Goal: Task Accomplishment & Management: Complete application form

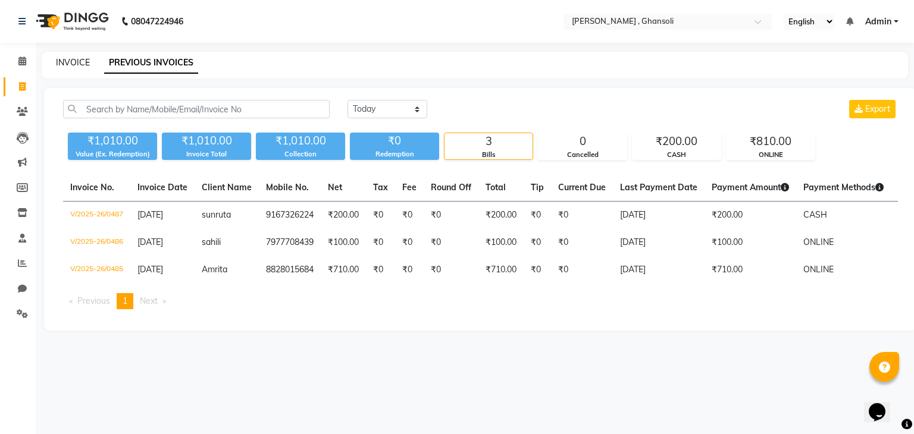
click at [77, 63] on link "INVOICE" at bounding box center [73, 62] width 34 height 11
select select "service"
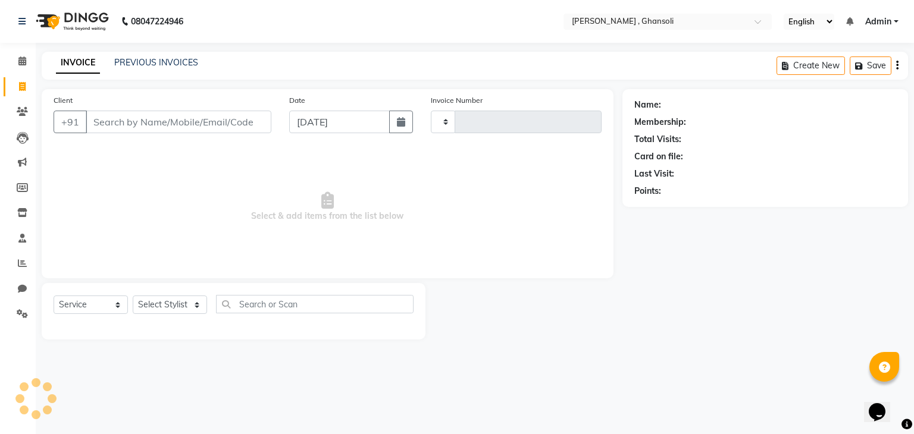
click at [190, 118] on input "Client" at bounding box center [179, 122] width 186 height 23
type input "0488"
select select "8446"
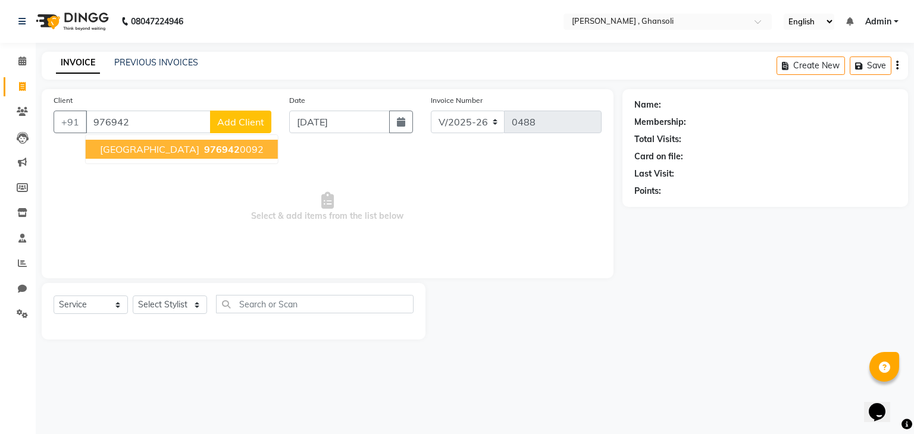
click at [202, 152] on ngb-highlight "976942 0092" at bounding box center [233, 149] width 62 height 12
type input "9769420092"
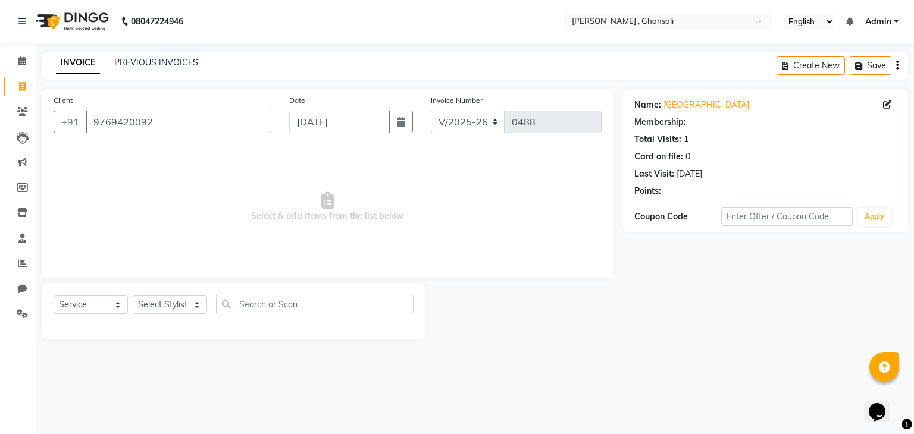
select select "1: Object"
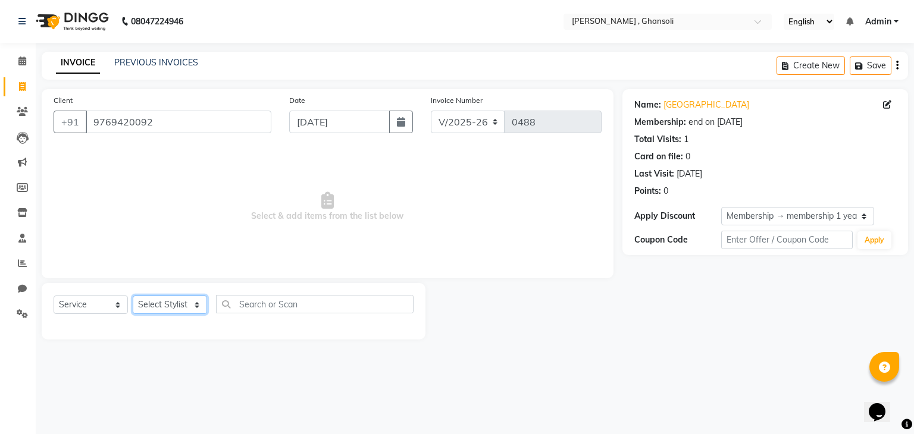
click at [187, 307] on select "Select Stylist deepa Lucky [PERSON_NAME] [PERSON_NAME] [PERSON_NAME] [PERSON_NA…" at bounding box center [170, 305] width 74 height 18
select select "81970"
click at [133, 296] on select "Select Stylist deepa Lucky [PERSON_NAME] [PERSON_NAME] [PERSON_NAME] [PERSON_NA…" at bounding box center [170, 305] width 74 height 18
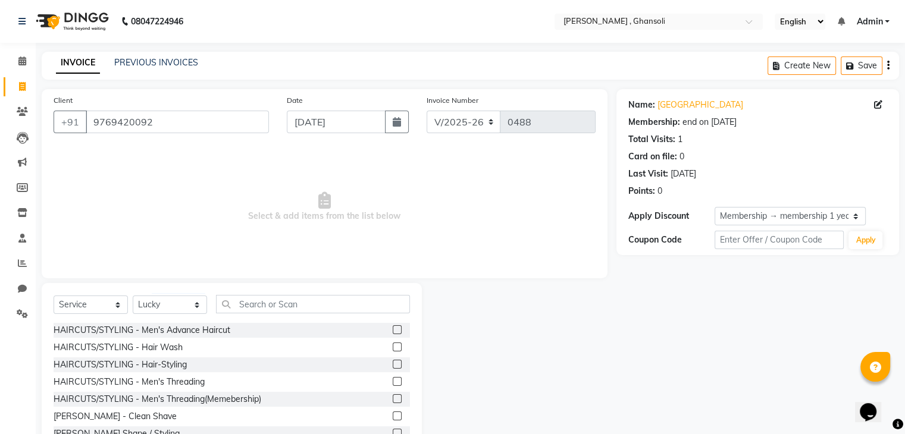
click at [393, 328] on label at bounding box center [397, 330] width 9 height 9
click at [393, 328] on input "checkbox" at bounding box center [397, 331] width 8 height 8
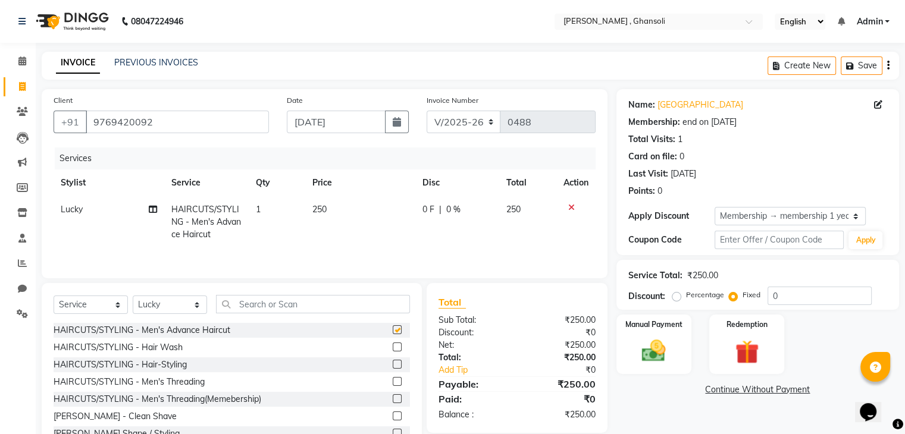
checkbox input "false"
click at [424, 212] on span "0 F" at bounding box center [429, 210] width 12 height 12
select select "81970"
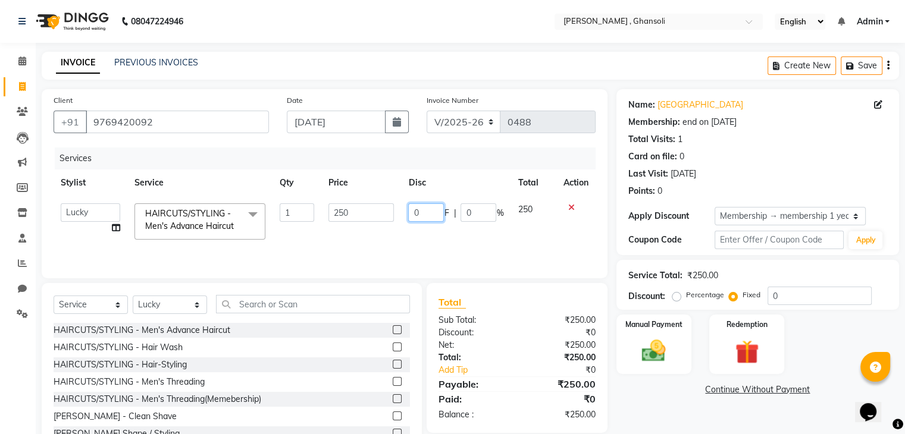
click at [424, 212] on input "0" at bounding box center [426, 213] width 36 height 18
type input "50"
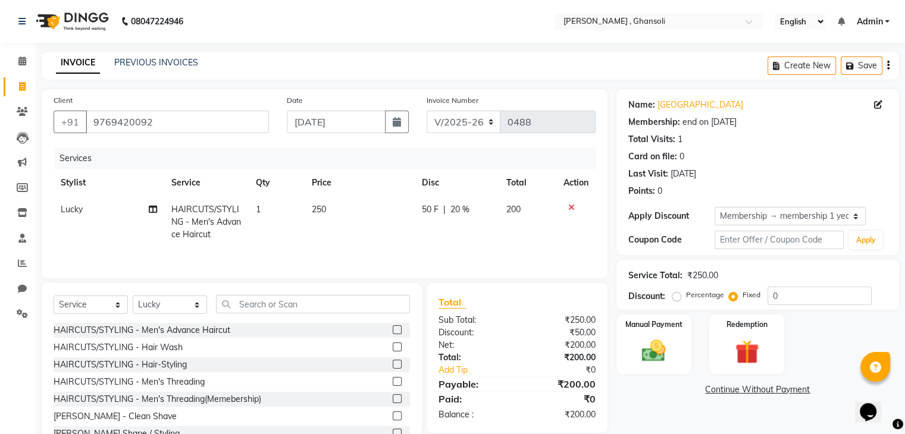
click at [418, 235] on td "50 F | 20 %" at bounding box center [457, 222] width 85 height 52
select select "81970"
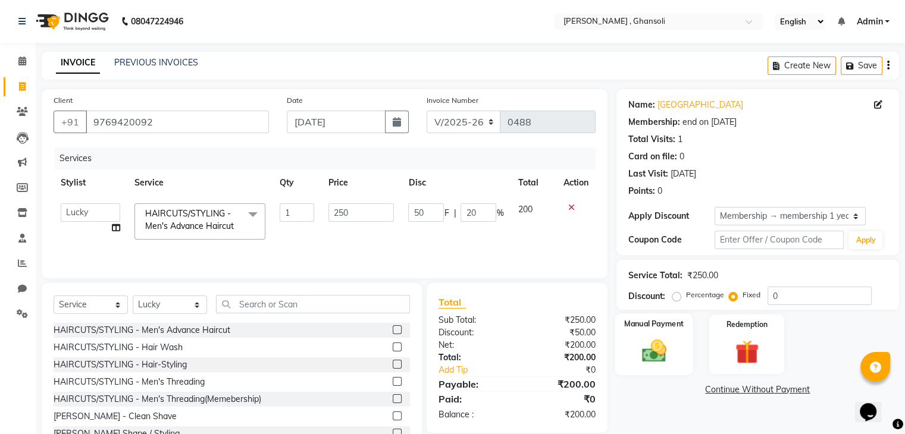
click at [655, 343] on img at bounding box center [654, 351] width 40 height 29
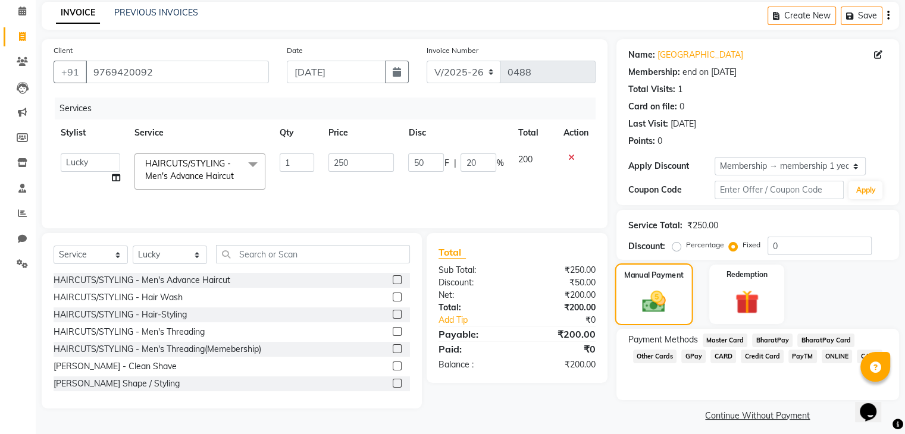
scroll to position [58, 0]
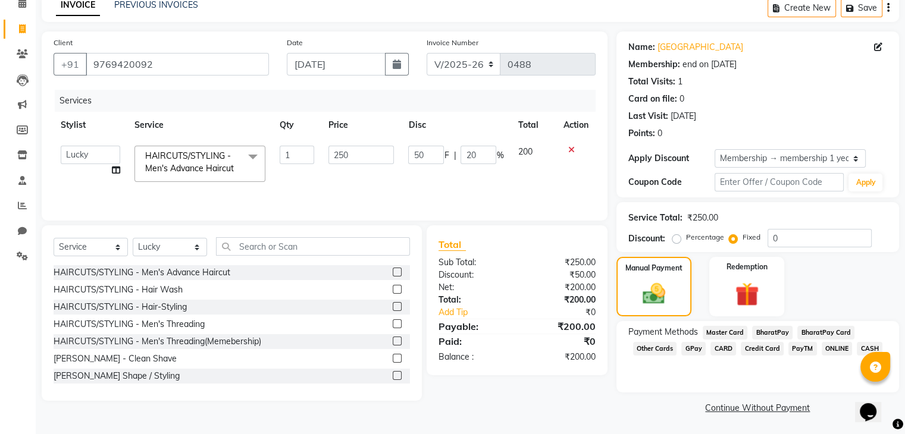
click at [862, 346] on span "CASH" at bounding box center [870, 349] width 26 height 14
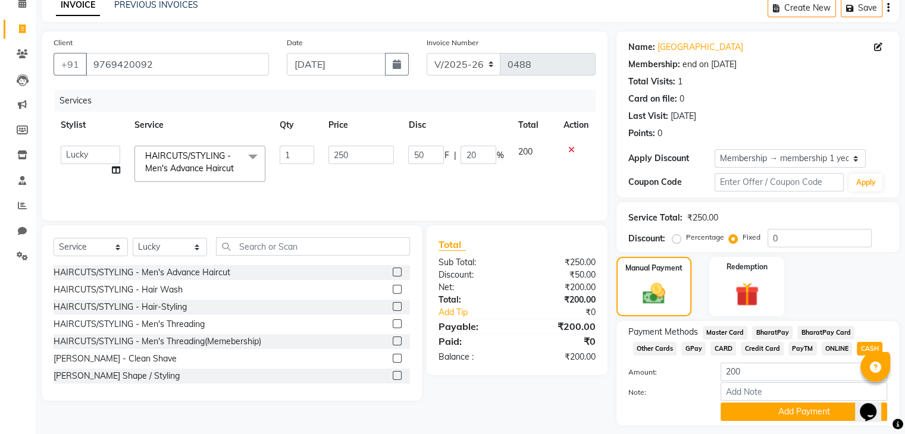
scroll to position [93, 0]
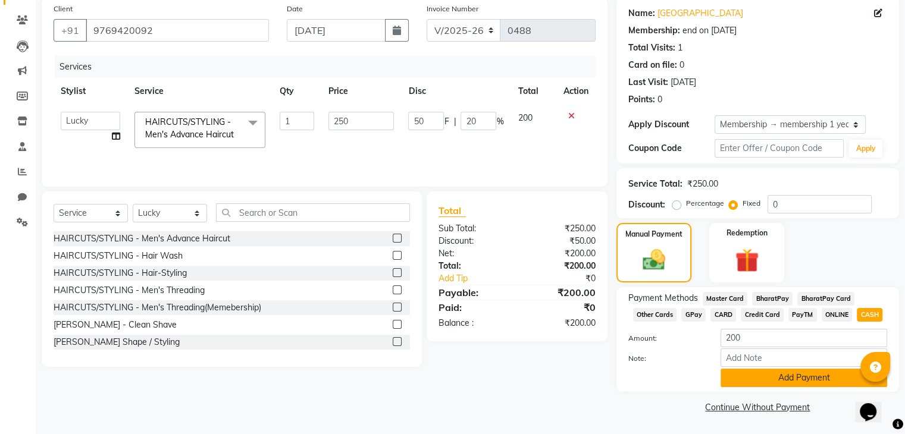
click at [799, 375] on button "Add Payment" at bounding box center [804, 378] width 167 height 18
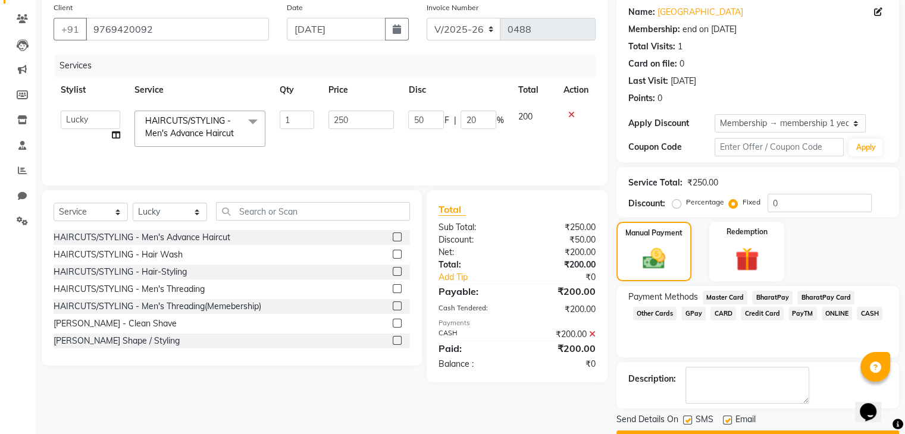
scroll to position [124, 0]
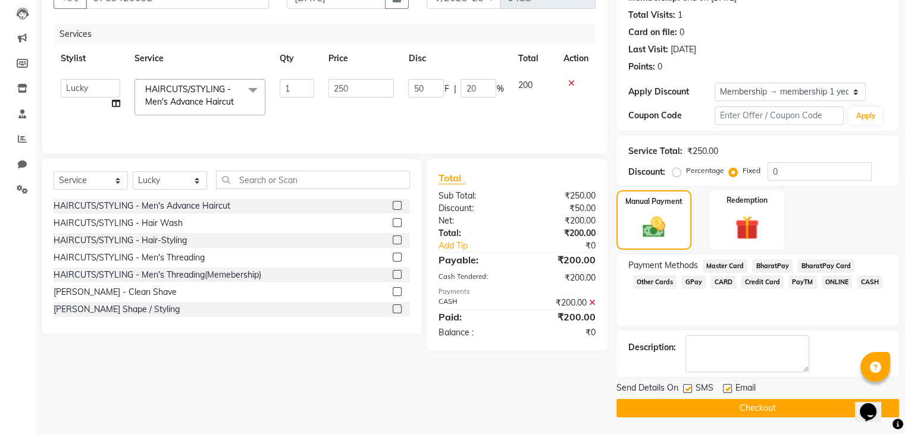
click at [767, 408] on button "Checkout" at bounding box center [758, 408] width 283 height 18
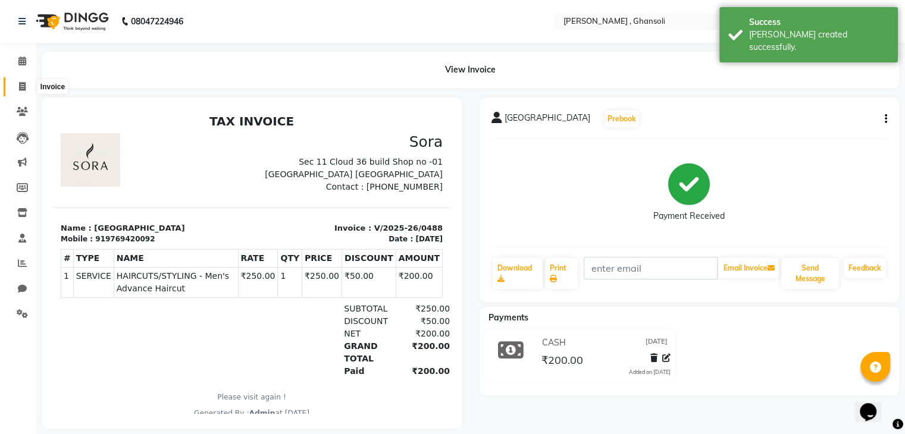
click at [19, 84] on icon at bounding box center [22, 86] width 7 height 9
select select "service"
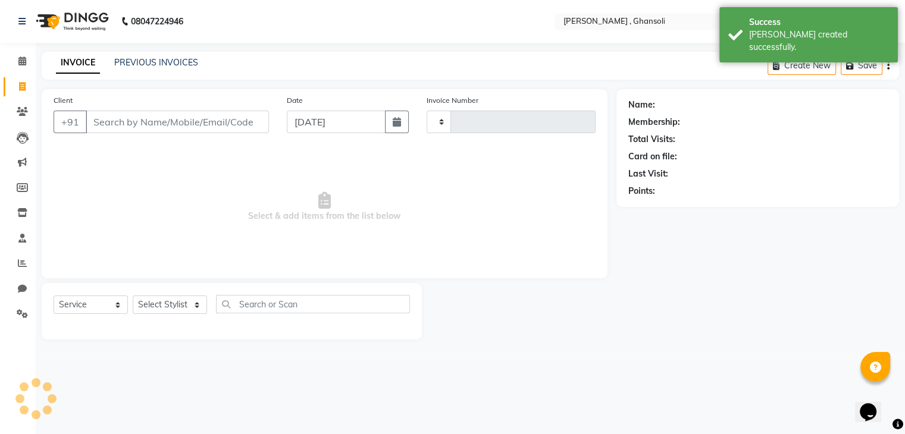
type input "0489"
select select "8446"
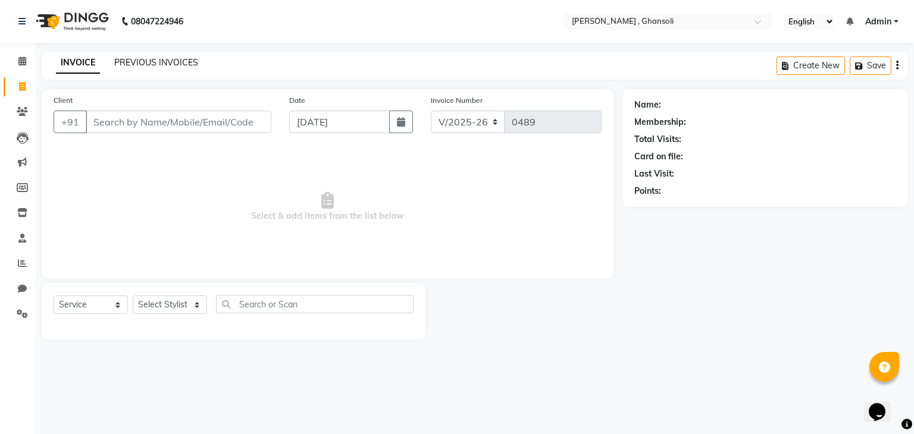
click at [158, 65] on link "PREVIOUS INVOICES" at bounding box center [156, 62] width 84 height 11
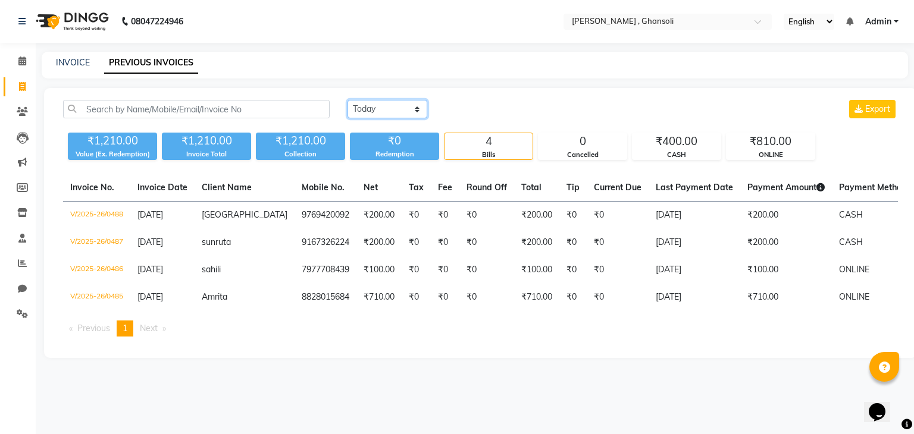
click at [417, 105] on select "[DATE] [DATE] Custom Range" at bounding box center [388, 109] width 80 height 18
select select "range"
click at [348, 100] on select "[DATE] [DATE] Custom Range" at bounding box center [388, 109] width 80 height 18
click at [499, 106] on input "[DATE]" at bounding box center [484, 109] width 83 height 17
select select "9"
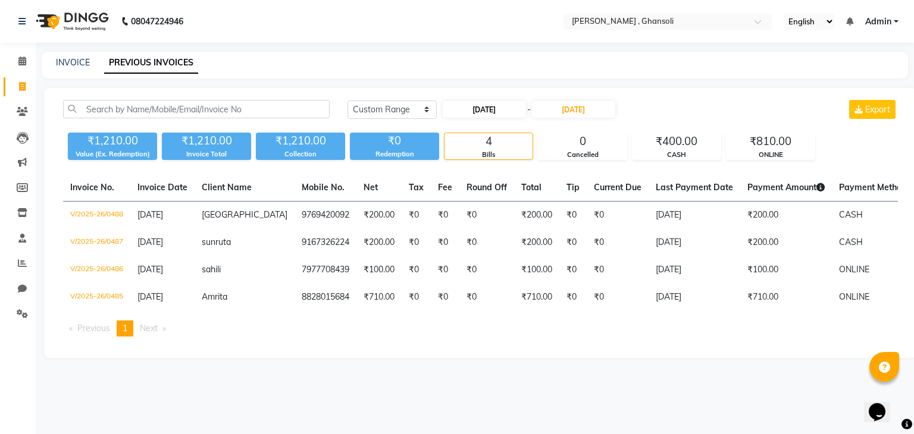
select select "2025"
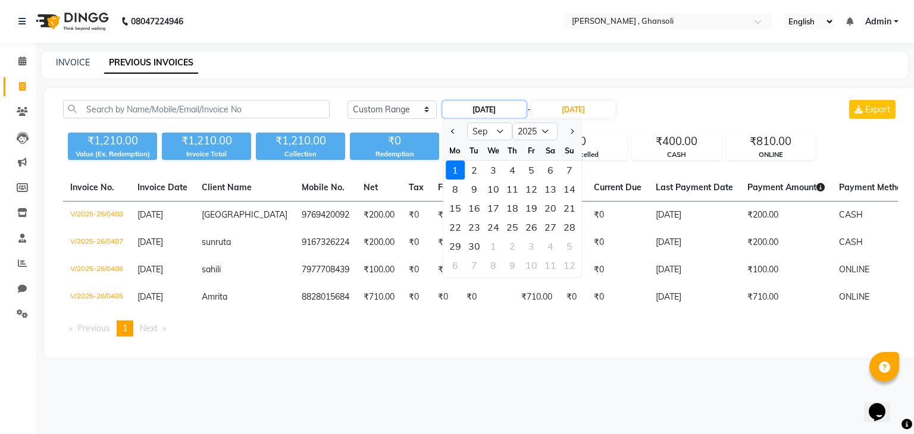
click at [486, 110] on input "[DATE]" at bounding box center [484, 109] width 83 height 17
type input "[DATE]"
click at [501, 134] on select "Jan Feb Mar Apr May Jun [DATE] Aug Sep Oct Nov Dec" at bounding box center [489, 132] width 45 height 18
select select "8"
click at [467, 123] on select "Jan Feb Mar Apr May Jun [DATE] Aug Sep Oct Nov Dec" at bounding box center [489, 132] width 45 height 18
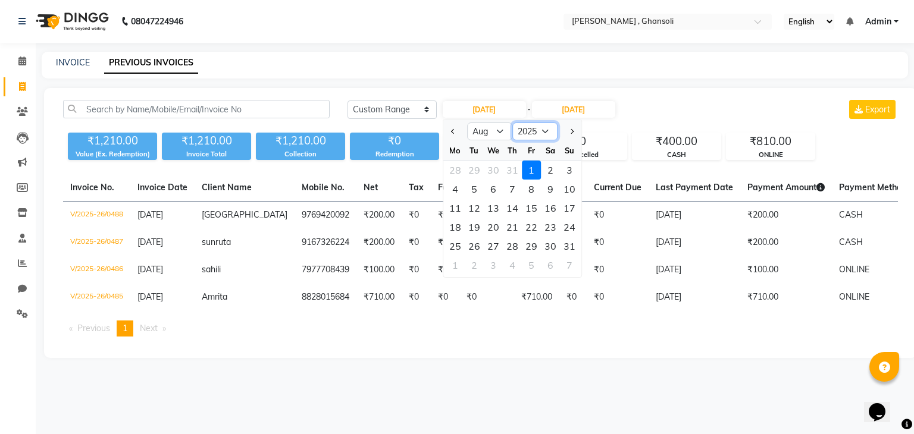
click at [543, 135] on select "2015 2016 2017 2018 2019 2020 2021 2022 2023 2024 2025 2026 2027 2028 2029 2030…" at bounding box center [534, 132] width 45 height 18
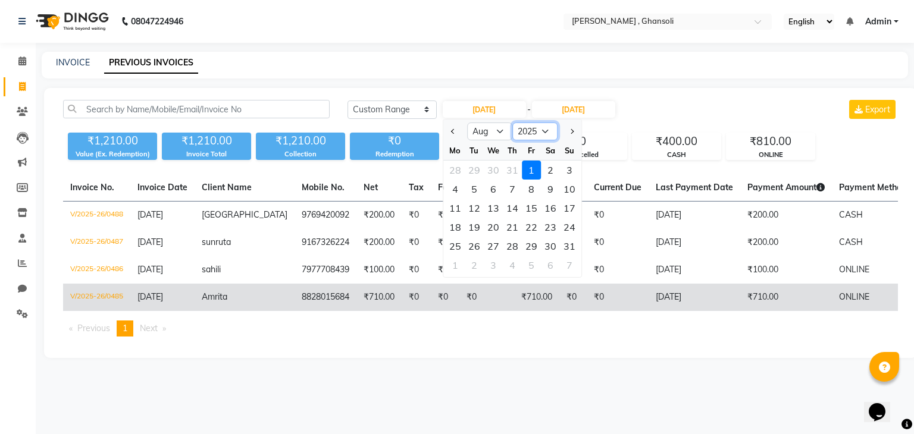
click at [512, 123] on select "2015 2016 2017 2018 2019 2020 2021 2022 2023 2024 2025 2026 2027 2028 2029 2030…" at bounding box center [534, 132] width 45 height 18
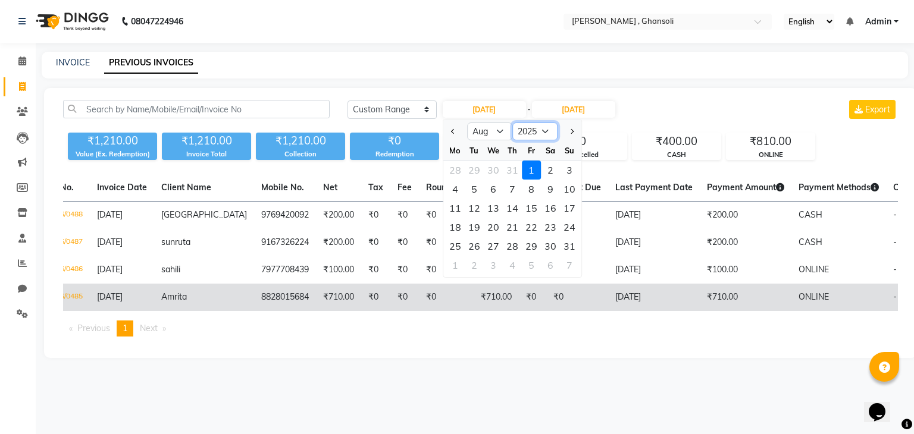
scroll to position [0, 40]
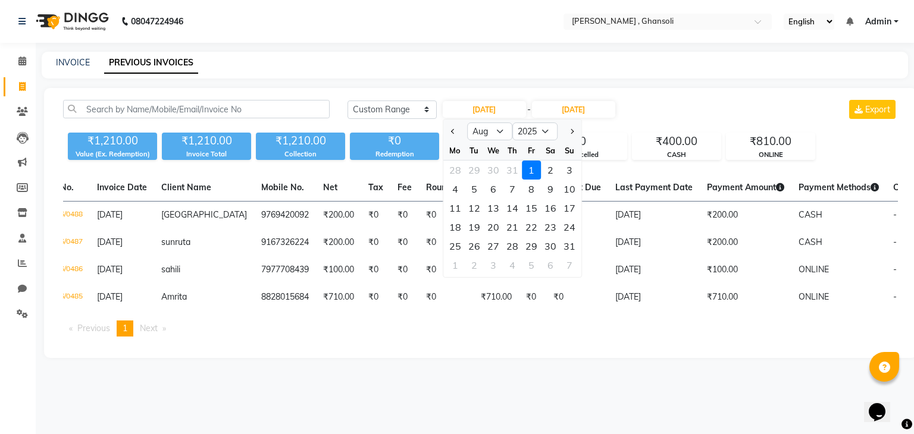
click at [531, 172] on div "1" at bounding box center [531, 170] width 19 height 19
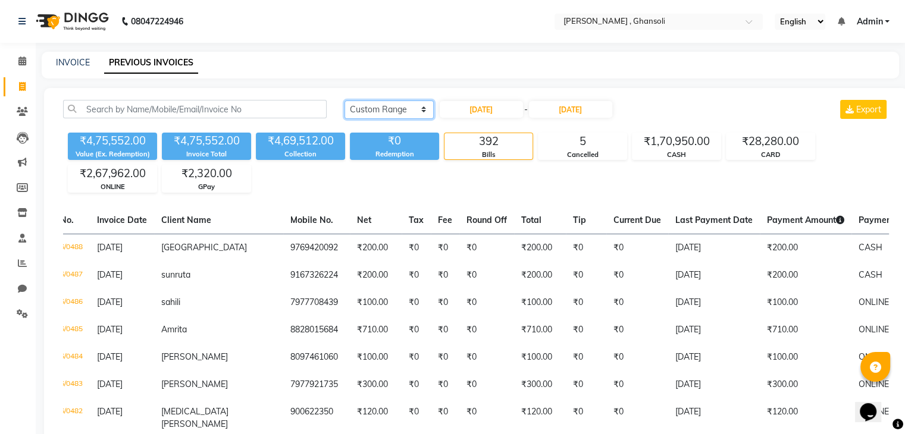
click at [423, 109] on select "[DATE] [DATE] Custom Range" at bounding box center [389, 110] width 89 height 18
click at [292, 142] on div "₹4,69,512.00" at bounding box center [300, 141] width 89 height 17
click at [424, 109] on select "[DATE] [DATE] Custom Range" at bounding box center [389, 110] width 89 height 18
select select "[DATE]"
click at [345, 101] on select "[DATE] [DATE] Custom Range" at bounding box center [389, 110] width 89 height 18
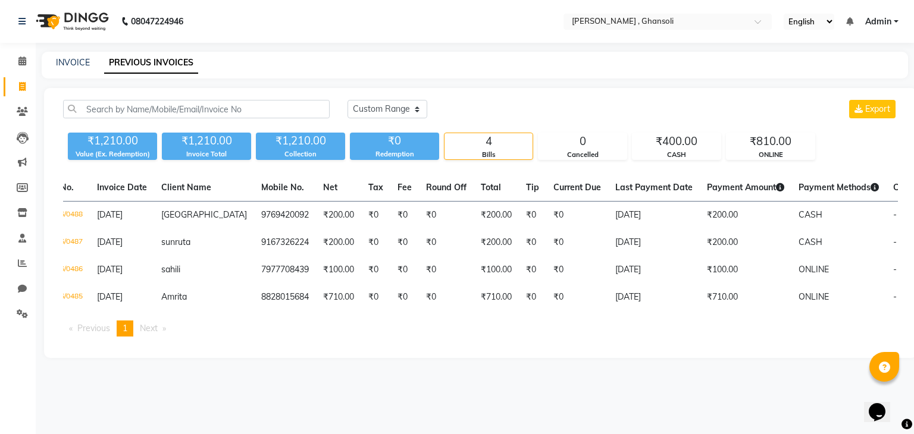
click at [895, 20] on link "Admin" at bounding box center [881, 21] width 33 height 12
click at [701, 90] on div "[DATE] [DATE] Custom Range Export ₹1,210.00 Value (Ex. Redemption) ₹1,210.00 In…" at bounding box center [480, 223] width 873 height 270
click at [165, 337] on li "Next page" at bounding box center [153, 329] width 38 height 16
drag, startPoint x: 165, startPoint y: 339, endPoint x: 126, endPoint y: 339, distance: 38.7
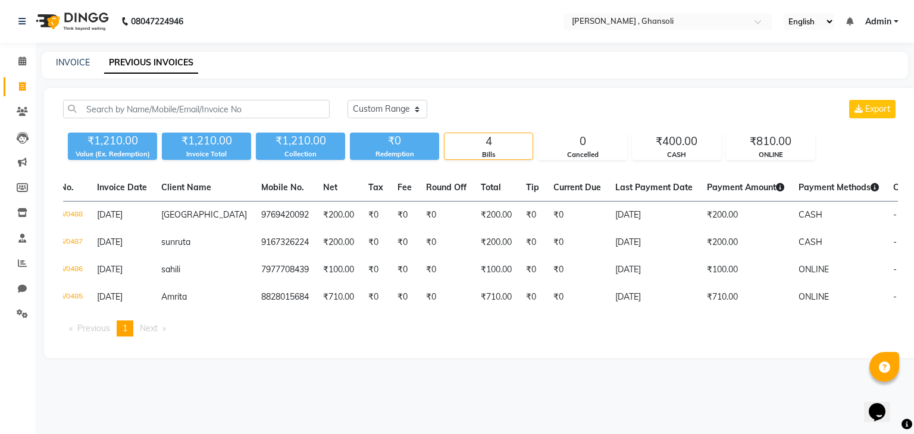
click at [126, 337] on ul "Previous page 1 / 1 You're on page 1 Next page" at bounding box center [480, 329] width 835 height 16
click at [126, 334] on span "1" at bounding box center [125, 328] width 5 height 11
drag, startPoint x: 123, startPoint y: 340, endPoint x: 229, endPoint y: 353, distance: 106.2
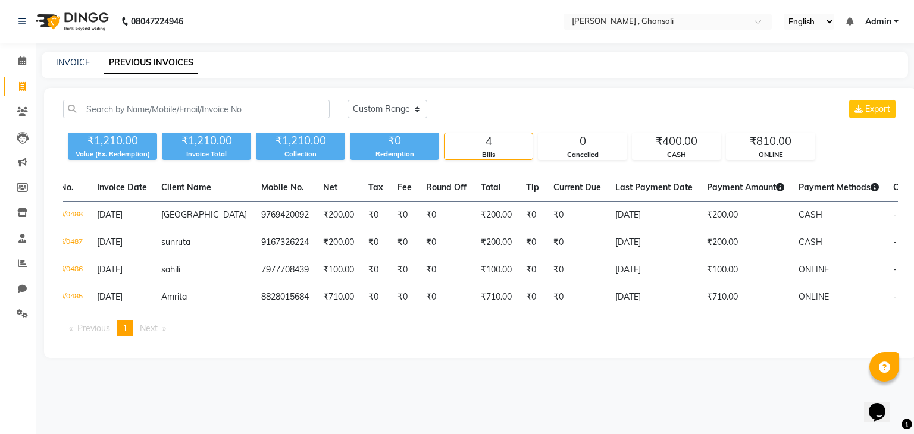
click at [229, 346] on div "Invoice No. Invoice Date Client Name Mobile No. Net Tax Fee Round Off Total Tip…" at bounding box center [480, 260] width 849 height 172
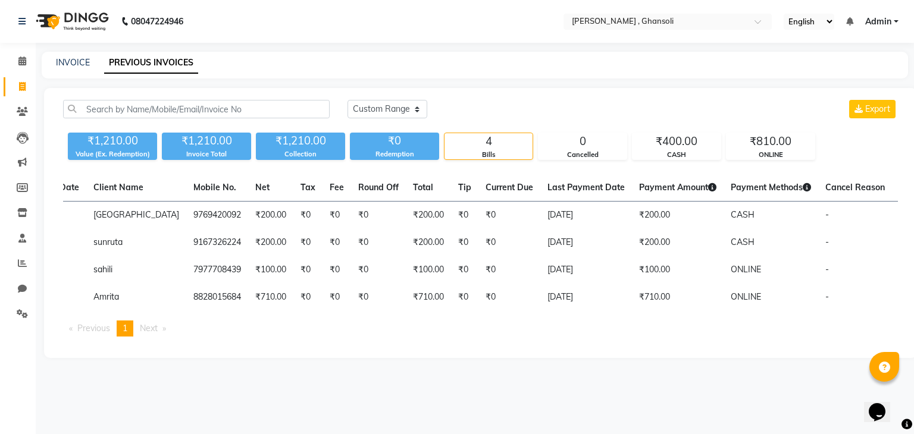
scroll to position [0, 112]
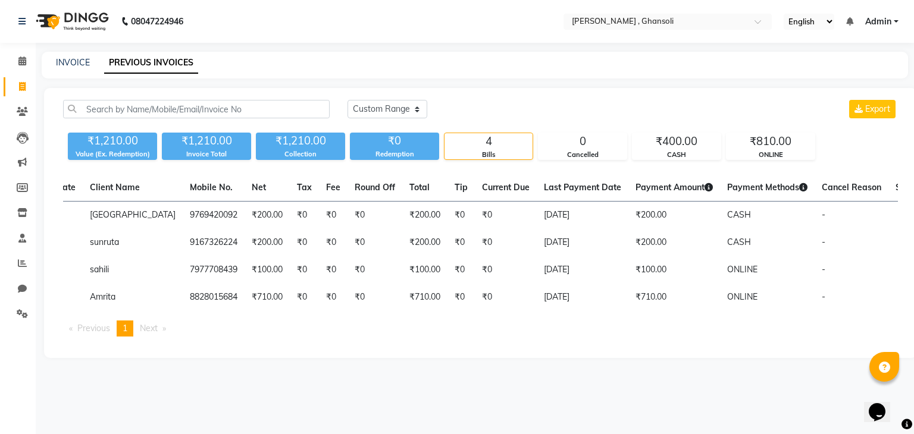
click at [865, 67] on div "INVOICE PREVIOUS INVOICES" at bounding box center [468, 63] width 852 height 12
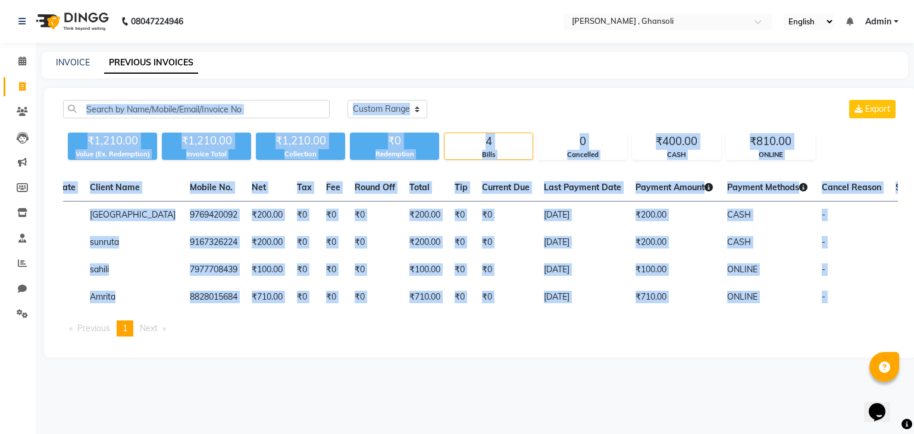
drag, startPoint x: 865, startPoint y: 67, endPoint x: 914, endPoint y: 319, distance: 256.5
click at [914, 319] on main "INVOICE PREVIOUS INVOICES [DATE] [DATE] Custom Range Export ₹1,210.00 Value (Ex…" at bounding box center [475, 214] width 879 height 324
click at [894, 170] on div "[DATE] [DATE] Custom Range Export ₹1,210.00 Value (Ex. Redemption) ₹1,210.00 In…" at bounding box center [480, 223] width 873 height 270
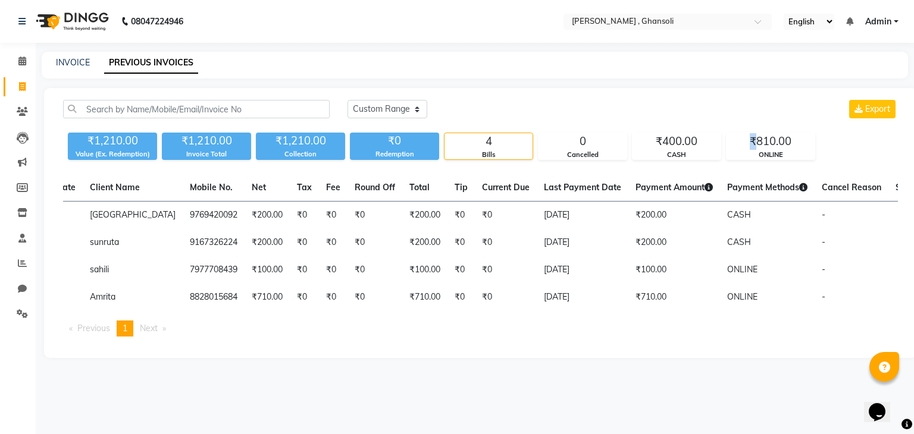
drag, startPoint x: 760, startPoint y: 150, endPoint x: 753, endPoint y: 132, distance: 19.8
click at [753, 132] on div "₹1,210.00 Value (Ex. Redemption) ₹1,210.00 Invoice Total ₹1,210.00 Collection ₹…" at bounding box center [480, 144] width 835 height 32
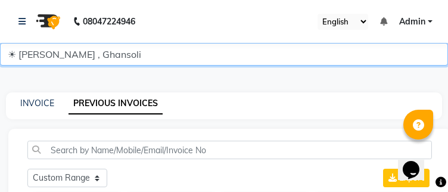
click at [132, 62] on select "☀ [PERSON_NAME] , Ghansoli" at bounding box center [224, 54] width 448 height 23
click at [143, 46] on select "☀ [PERSON_NAME] , Ghansoli" at bounding box center [224, 54] width 448 height 23
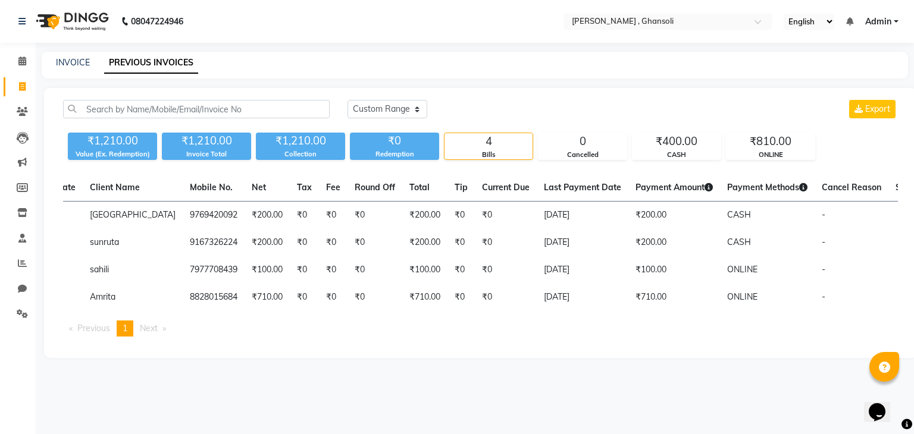
click at [734, 48] on div "08047224946 Select Location × [GEOGRAPHIC_DATA] , Ghansoli English ENGLISH Espa…" at bounding box center [457, 217] width 914 height 434
click at [73, 64] on link "INVOICE" at bounding box center [73, 62] width 34 height 11
select select "service"
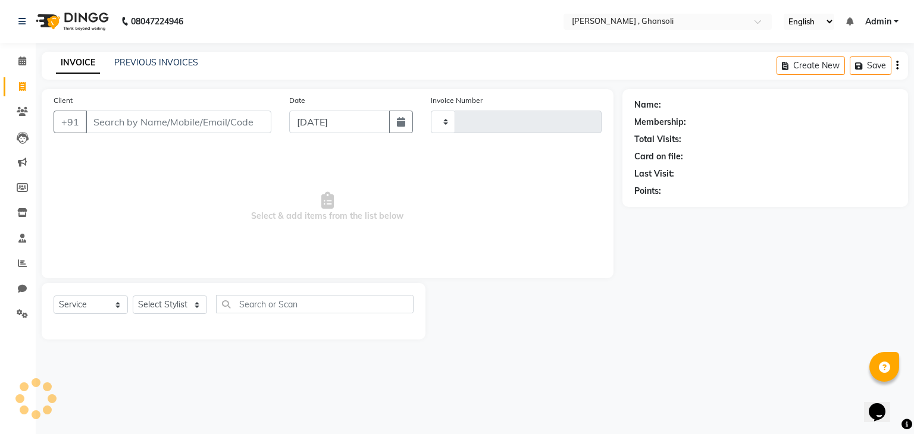
type input "0489"
select select "8446"
click at [132, 122] on input "Client" at bounding box center [179, 122] width 186 height 23
click at [132, 130] on input "Client" at bounding box center [179, 122] width 186 height 23
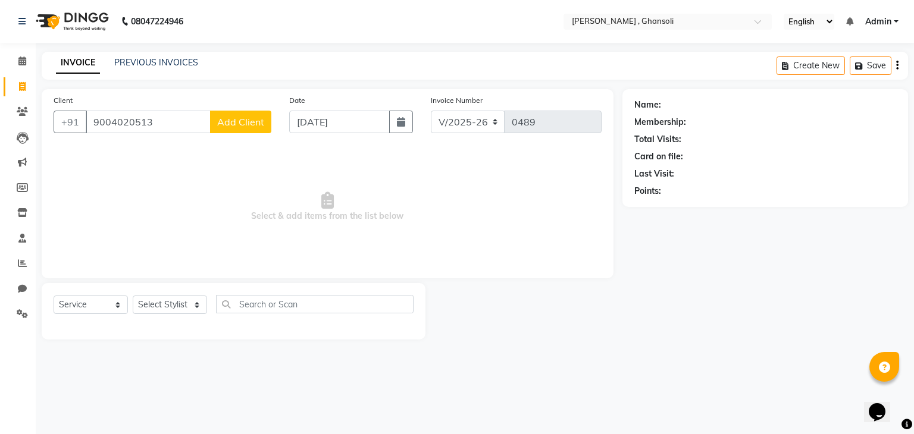
type input "9004020513"
click at [227, 121] on span "Add Client" at bounding box center [240, 122] width 47 height 12
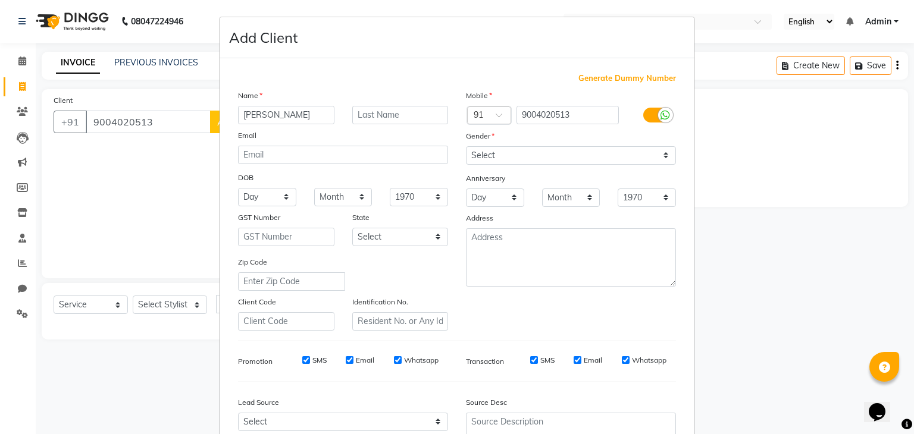
type input "[PERSON_NAME]"
click at [493, 155] on select "Select [DEMOGRAPHIC_DATA] [DEMOGRAPHIC_DATA] Other Prefer Not To Say" at bounding box center [571, 155] width 210 height 18
select select "[DEMOGRAPHIC_DATA]"
click at [466, 147] on select "Select [DEMOGRAPHIC_DATA] [DEMOGRAPHIC_DATA] Other Prefer Not To Say" at bounding box center [571, 155] width 210 height 18
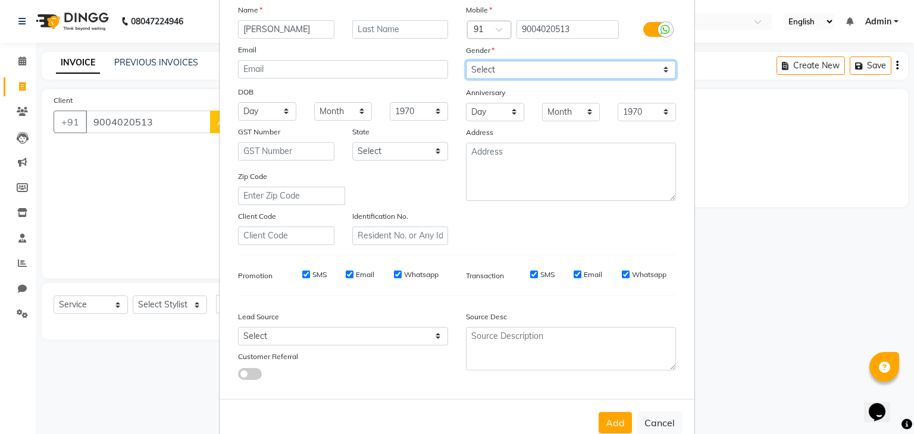
scroll to position [121, 0]
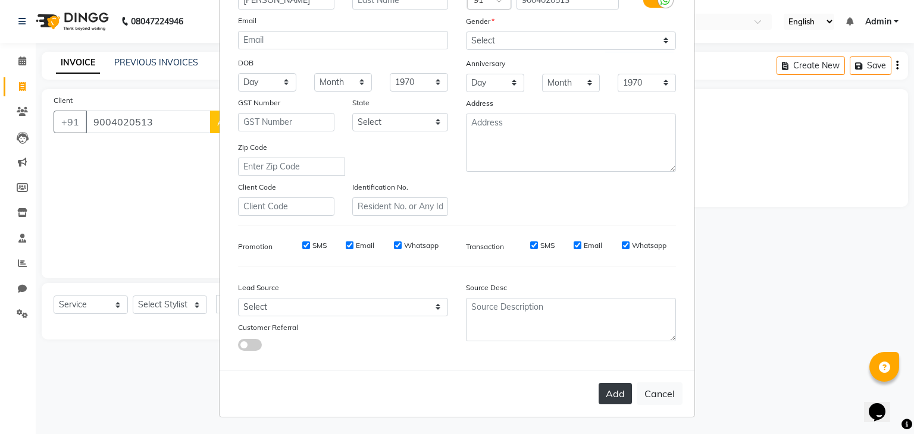
click at [599, 388] on button "Add" at bounding box center [615, 393] width 33 height 21
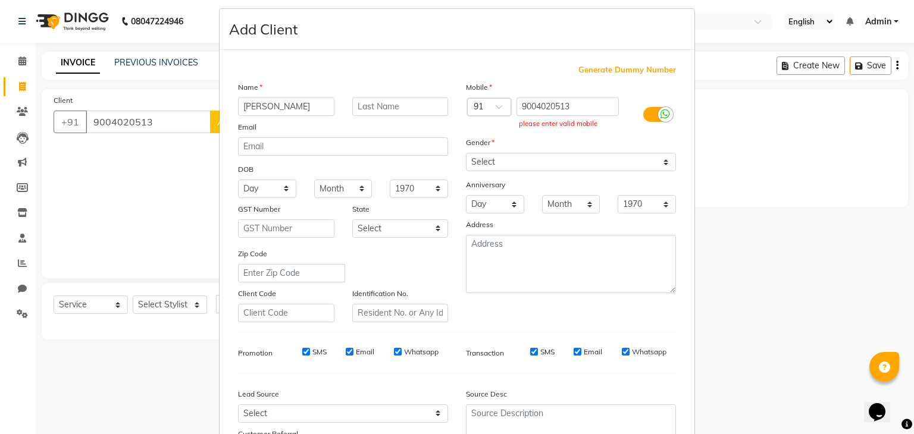
scroll to position [7, 0]
click at [643, 118] on label at bounding box center [656, 115] width 27 height 15
click at [0, 0] on input "checkbox" at bounding box center [0, 0] width 0 height 0
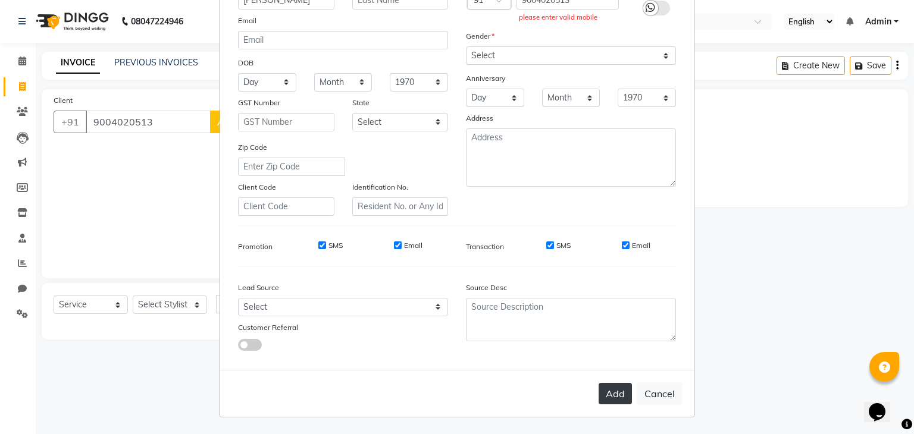
click at [614, 386] on button "Add" at bounding box center [615, 393] width 33 height 21
click at [662, 393] on button "Cancel" at bounding box center [660, 394] width 46 height 23
select select
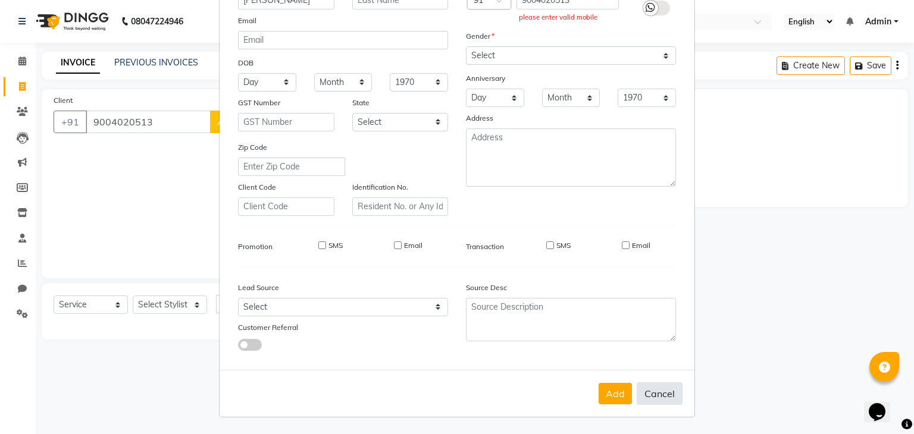
select select
checkbox input "false"
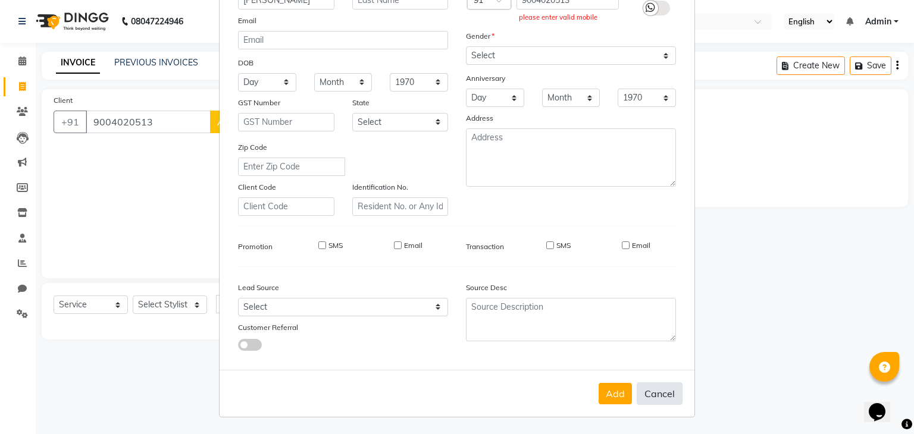
checkbox input "false"
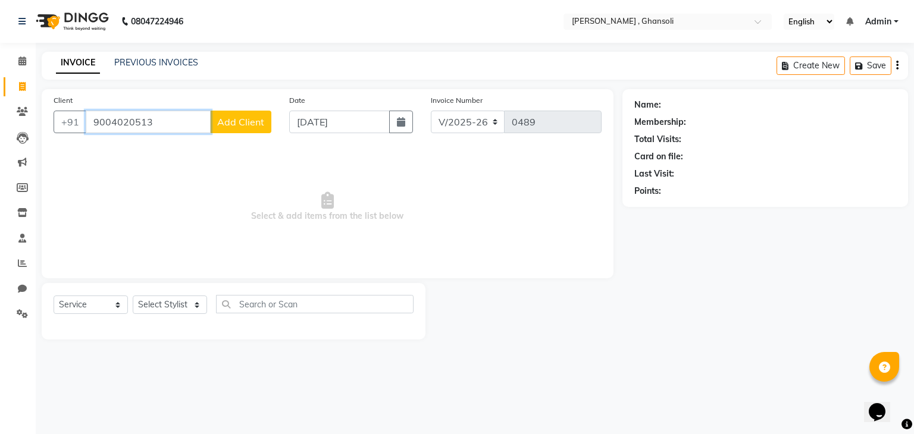
click at [187, 122] on input "9004020513" at bounding box center [148, 122] width 125 height 23
type input "9"
type input "9004020513"
click at [252, 113] on button "Add Client" at bounding box center [240, 122] width 61 height 23
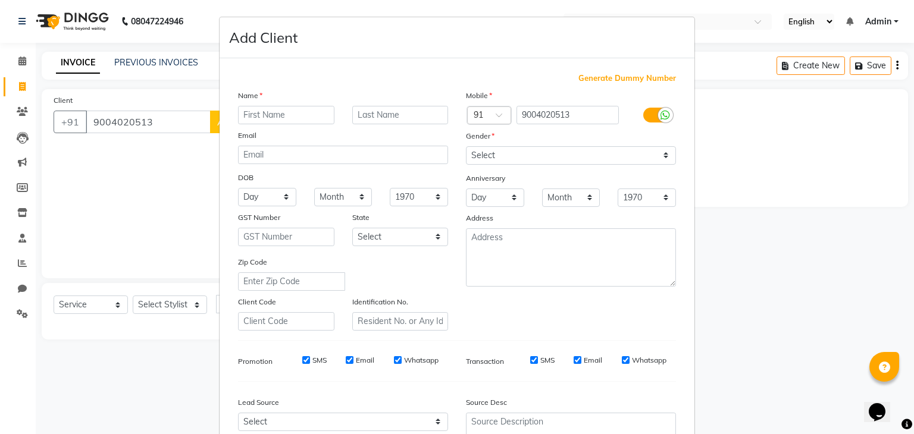
click at [252, 113] on input "text" at bounding box center [286, 115] width 96 height 18
type input "[PERSON_NAME]"
click at [494, 150] on select "Select [DEMOGRAPHIC_DATA] [DEMOGRAPHIC_DATA] Other Prefer Not To Say" at bounding box center [571, 155] width 210 height 18
select select "[DEMOGRAPHIC_DATA]"
click at [466, 147] on select "Select [DEMOGRAPHIC_DATA] [DEMOGRAPHIC_DATA] Other Prefer Not To Say" at bounding box center [571, 155] width 210 height 18
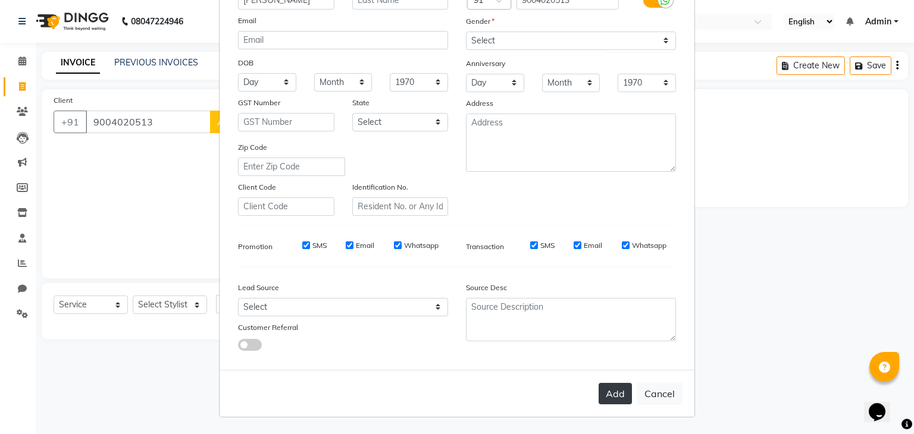
click at [618, 395] on button "Add" at bounding box center [615, 393] width 33 height 21
select select
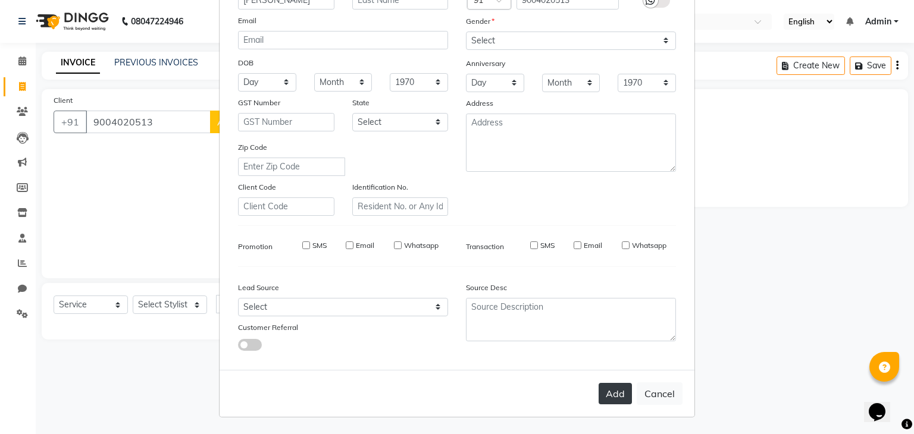
select select
checkbox input "false"
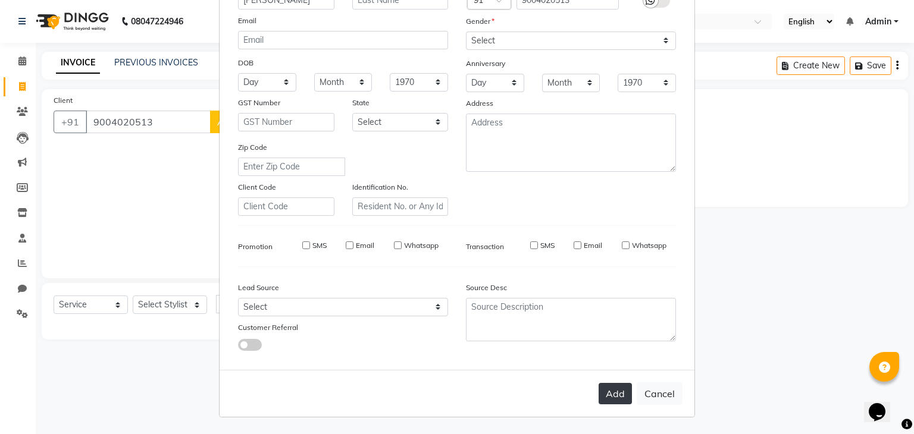
checkbox input "false"
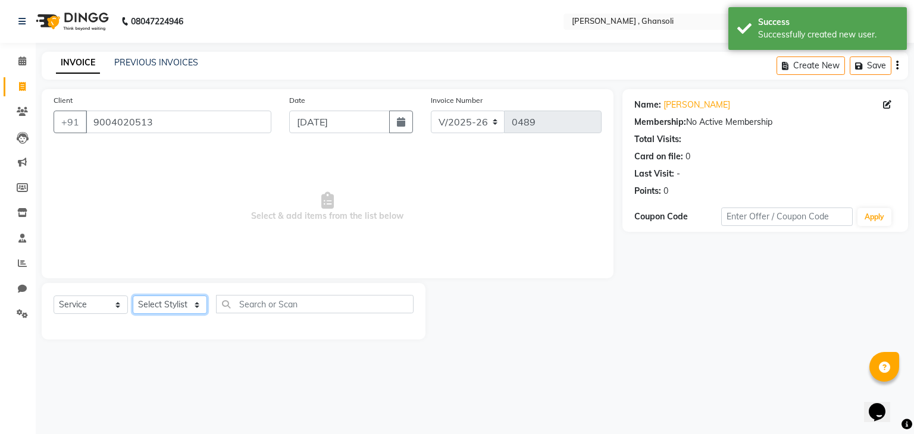
click at [157, 310] on select "Select Stylist deepa Lucky [PERSON_NAME] [PERSON_NAME] [PERSON_NAME] [PERSON_NA…" at bounding box center [170, 305] width 74 height 18
select select "81971"
click at [133, 296] on select "Select Stylist deepa Lucky [PERSON_NAME] [PERSON_NAME] [PERSON_NAME] [PERSON_NA…" at bounding box center [170, 305] width 74 height 18
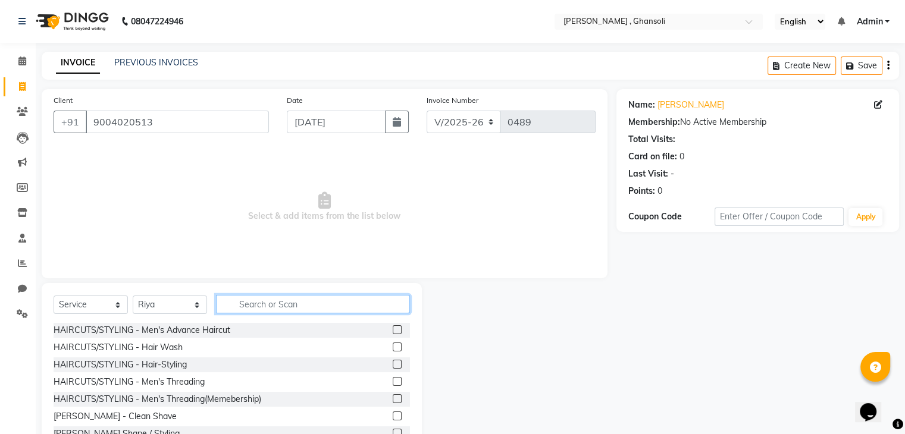
click at [267, 307] on input "text" at bounding box center [313, 304] width 194 height 18
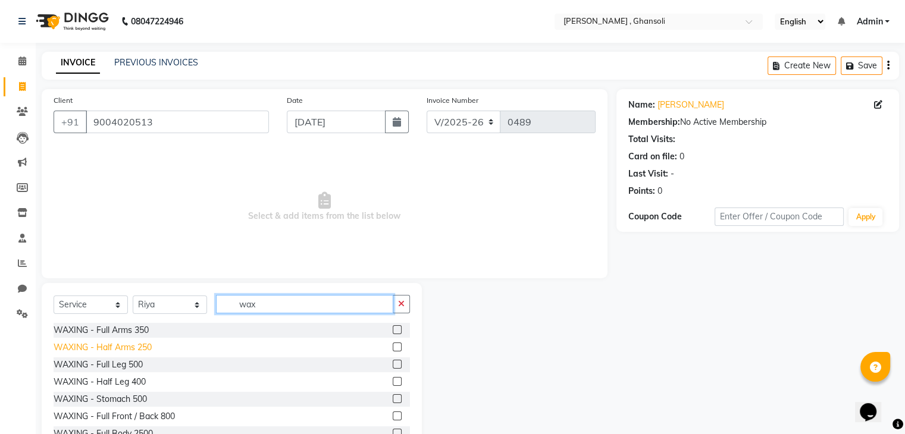
scroll to position [83, 0]
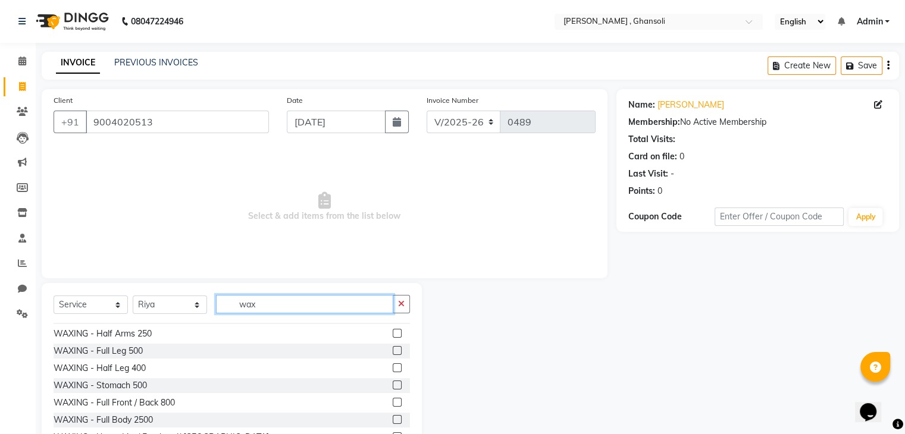
type input "wax"
click at [393, 367] on label at bounding box center [397, 368] width 9 height 9
click at [393, 367] on input "checkbox" at bounding box center [397, 369] width 8 height 8
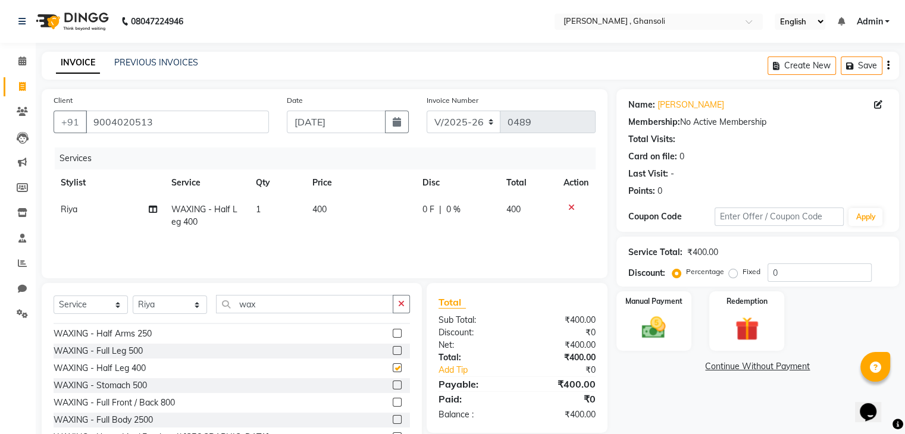
checkbox input "false"
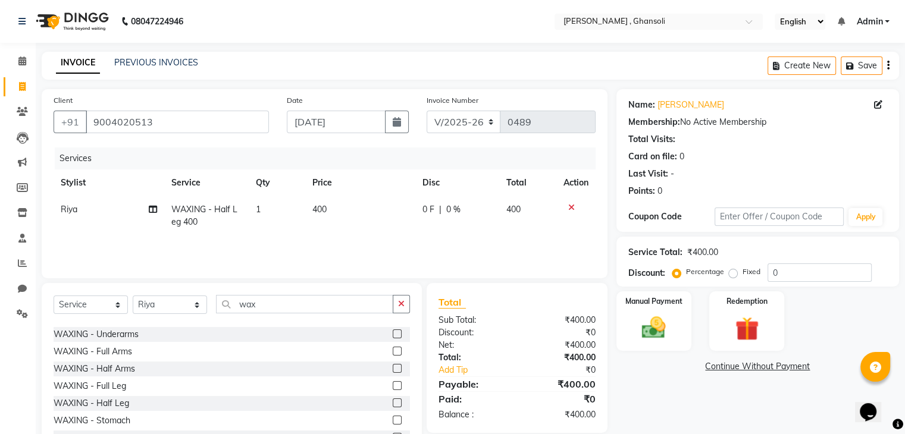
scroll to position [239, 0]
click at [393, 349] on label at bounding box center [397, 349] width 9 height 9
click at [393, 349] on input "checkbox" at bounding box center [397, 350] width 8 height 8
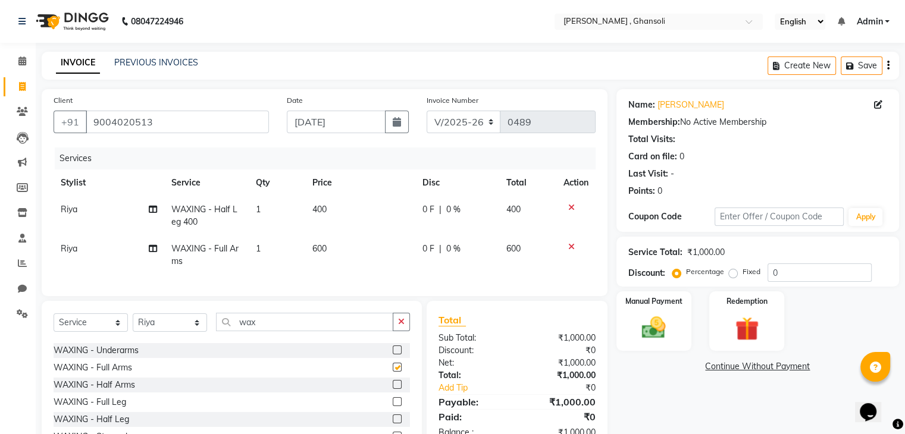
checkbox input "false"
click at [275, 329] on input "wax" at bounding box center [304, 322] width 177 height 18
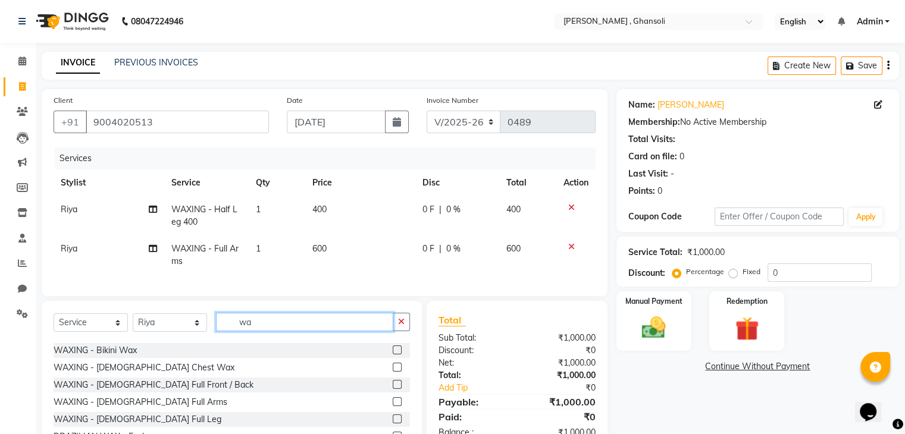
type input "w"
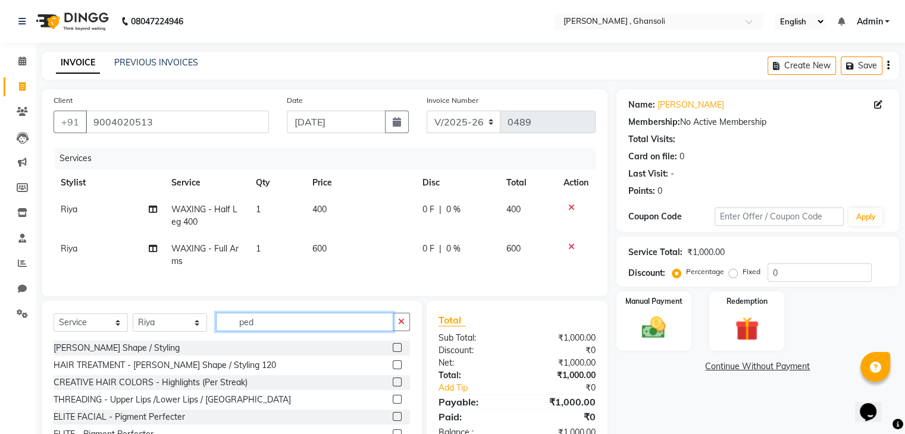
scroll to position [0, 0]
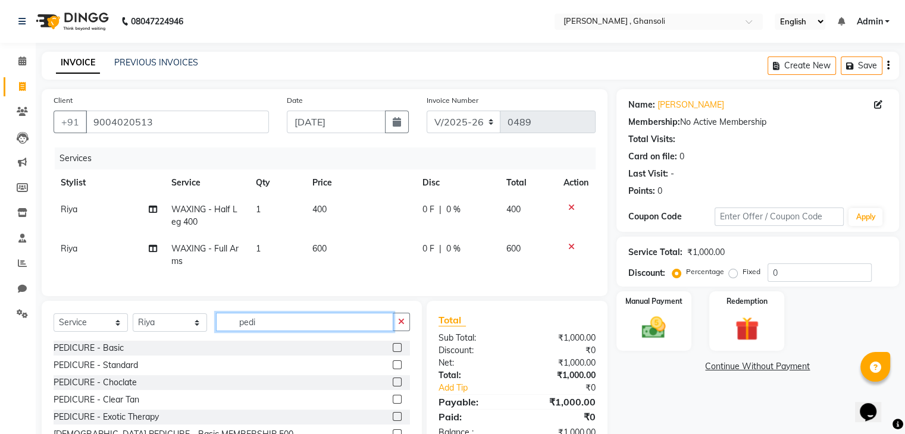
type input "pedi"
click at [393, 352] on label at bounding box center [397, 347] width 9 height 9
click at [393, 352] on input "checkbox" at bounding box center [397, 349] width 8 height 8
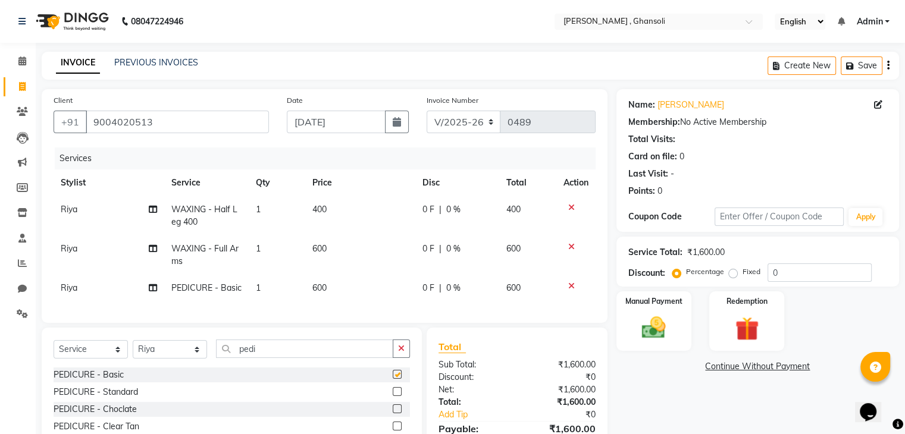
checkbox input "false"
click at [324, 208] on span "400" at bounding box center [319, 209] width 14 height 11
select select "81971"
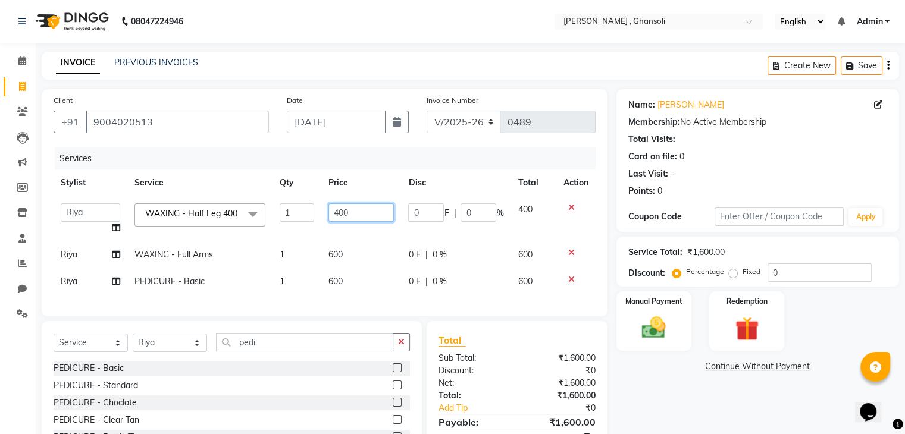
click at [352, 212] on input "400" at bounding box center [361, 213] width 65 height 18
type input "4"
type input "700"
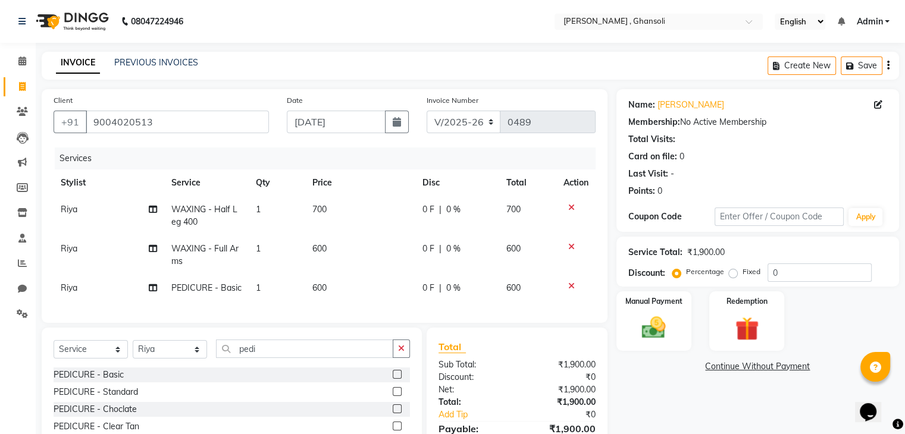
click at [433, 205] on span "0 F" at bounding box center [429, 210] width 12 height 12
select select "81971"
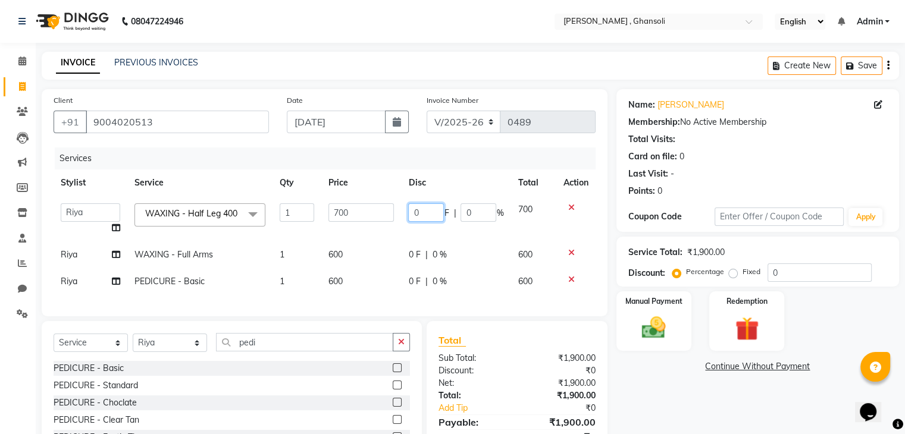
click at [426, 213] on input "0" at bounding box center [426, 213] width 36 height 18
type input "550"
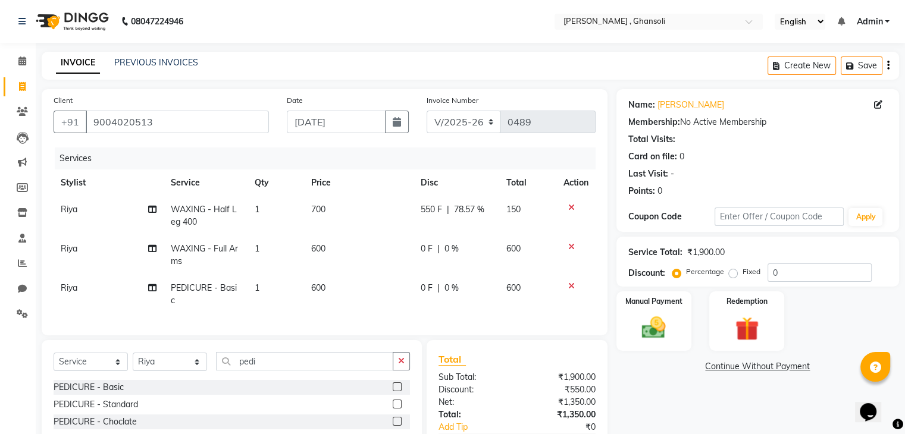
click at [421, 284] on div "0 F | 0 %" at bounding box center [457, 288] width 72 height 12
select select "81971"
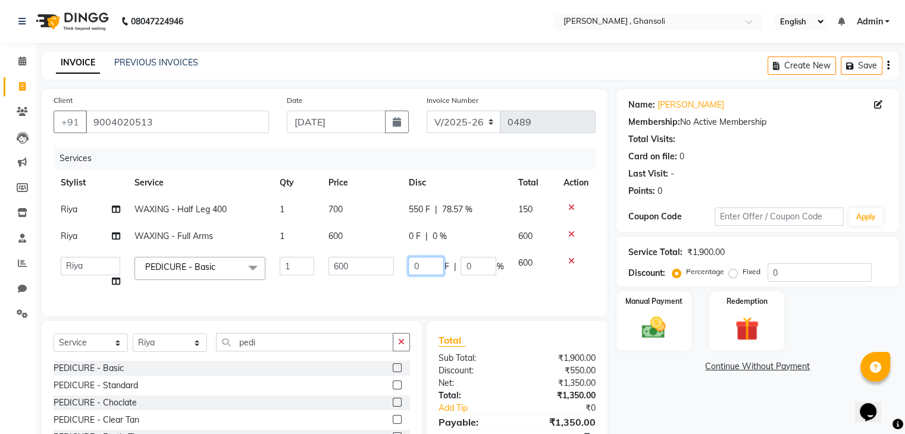
click at [422, 265] on input "0" at bounding box center [426, 266] width 36 height 18
type input "5"
type input "100"
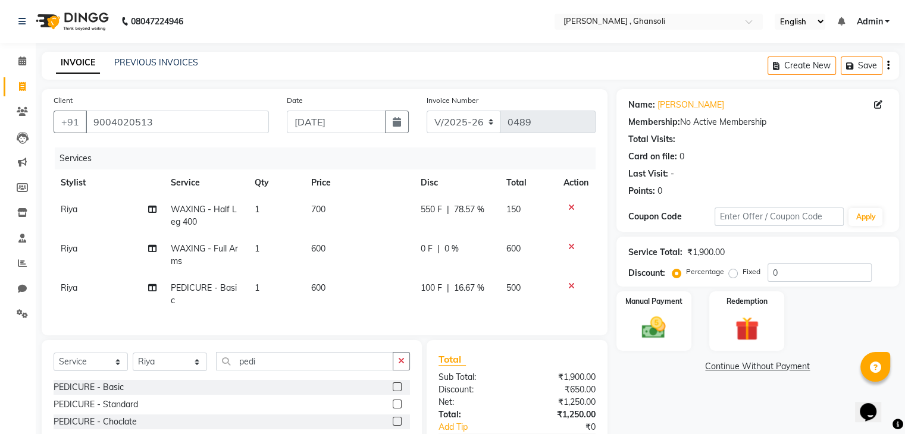
click at [421, 208] on span "550 F" at bounding box center [431, 210] width 21 height 12
select select "81971"
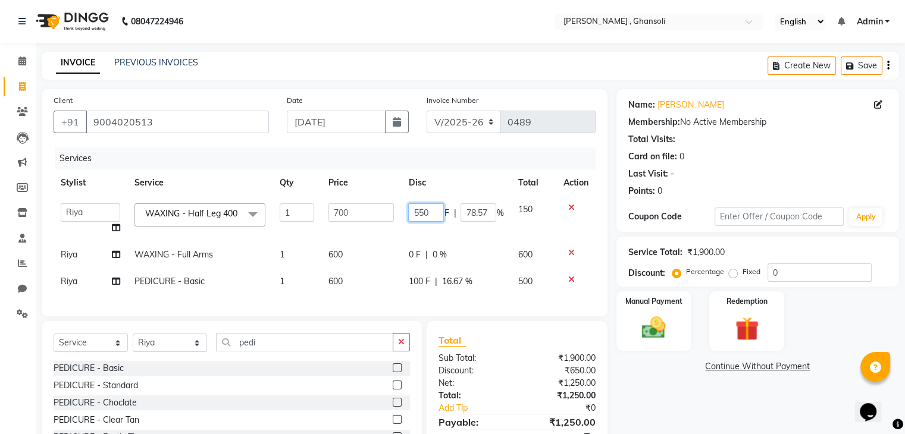
click at [432, 212] on input "550" at bounding box center [426, 213] width 36 height 18
type input "5"
type input "150"
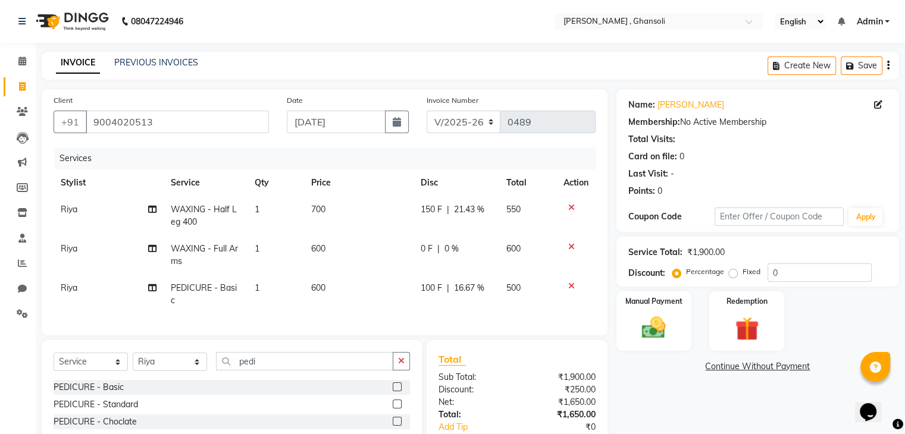
click at [420, 260] on td "0 F | 0 %" at bounding box center [457, 255] width 86 height 39
select select "81971"
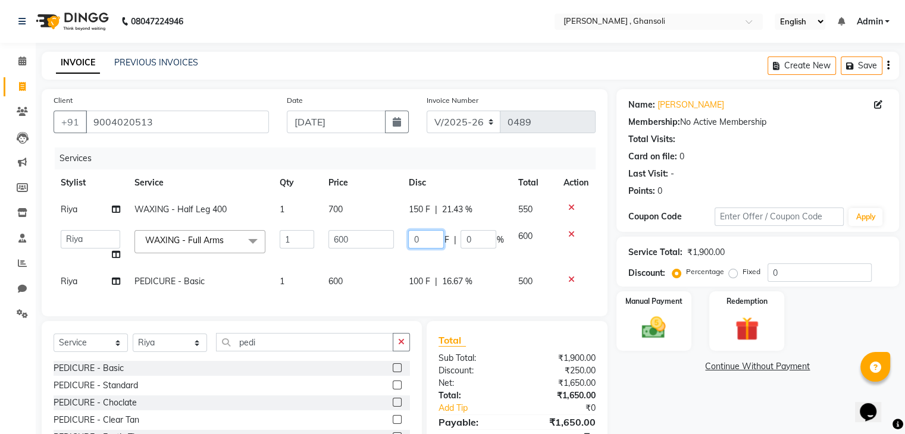
click at [422, 243] on input "0" at bounding box center [426, 239] width 36 height 18
type input "150"
click at [637, 320] on img at bounding box center [654, 328] width 40 height 29
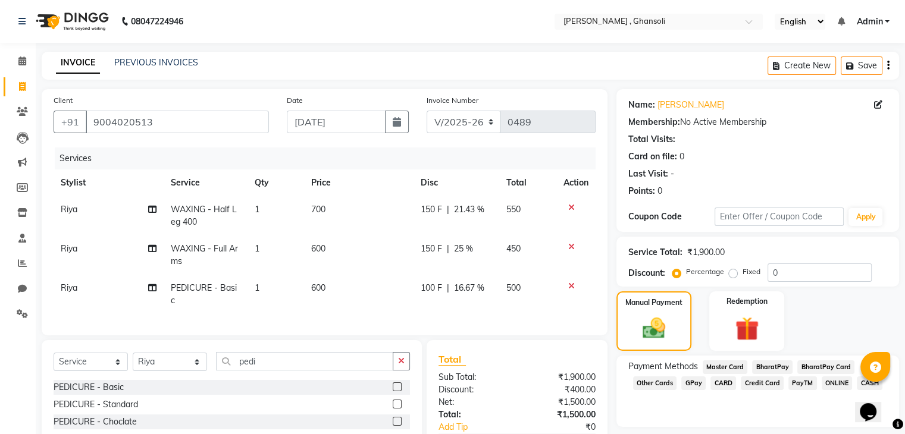
click at [433, 250] on span "150 F" at bounding box center [431, 249] width 21 height 12
select select "81971"
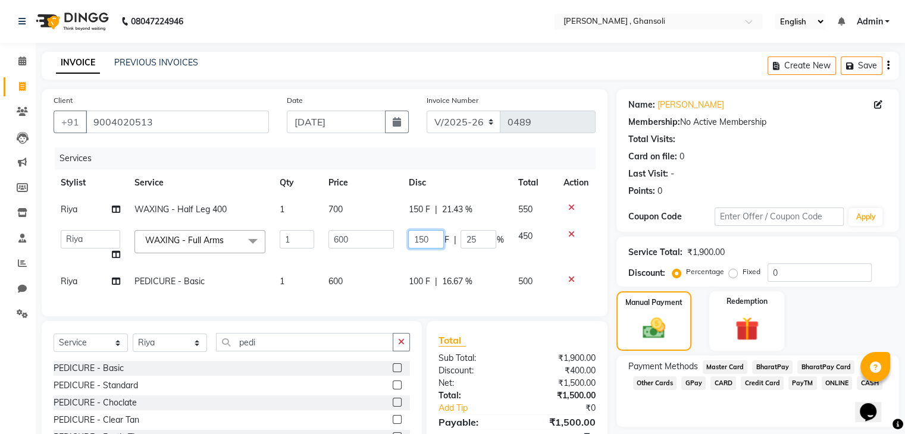
click at [432, 244] on input "150" at bounding box center [426, 239] width 36 height 18
type input "100"
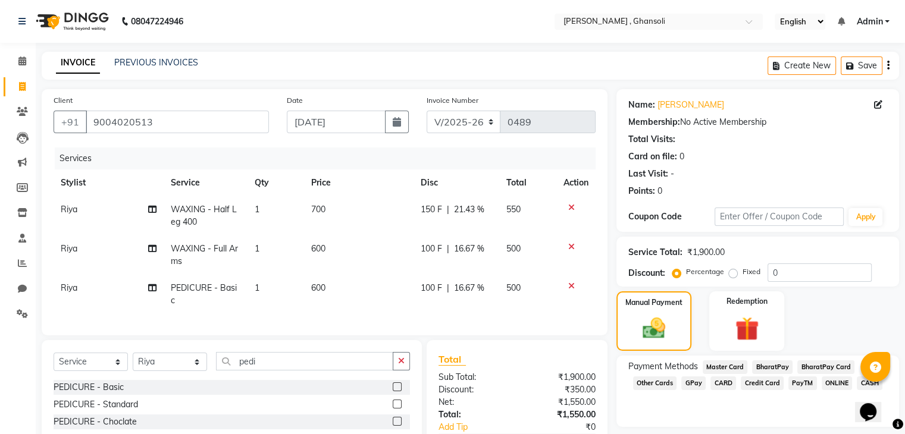
click at [419, 203] on td "150 F | 21.43 %" at bounding box center [457, 215] width 86 height 39
select select "81971"
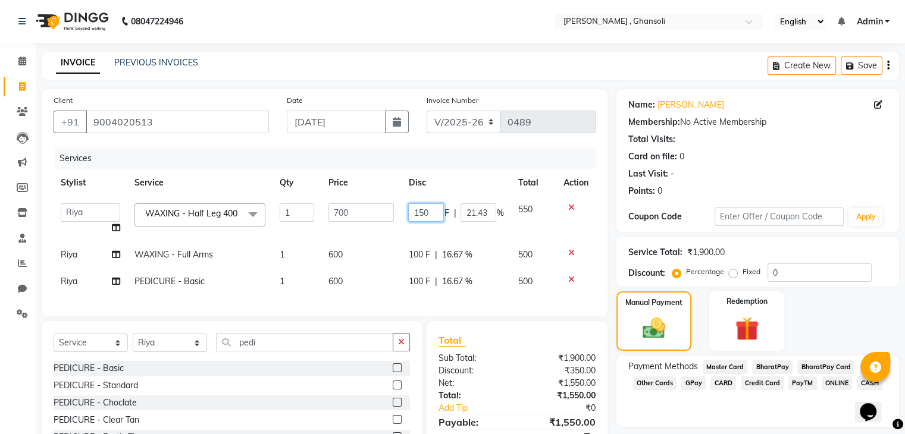
click at [430, 212] on input "150" at bounding box center [426, 213] width 36 height 18
type input "100"
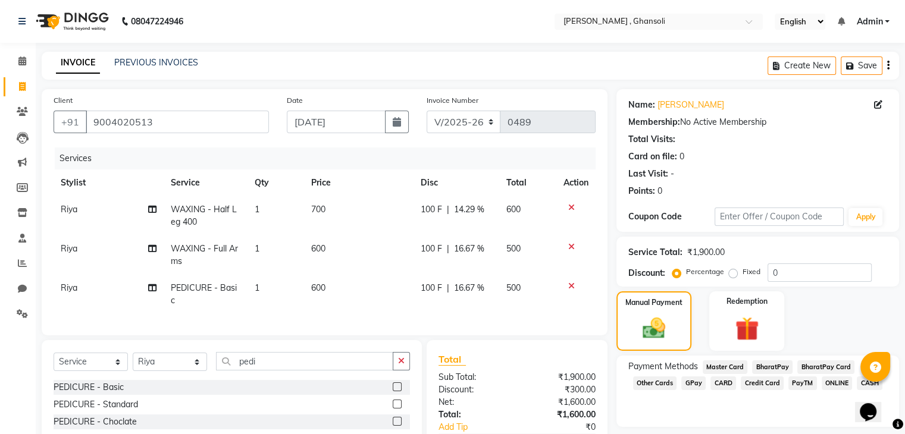
click at [429, 279] on td "100 F | 16.67 %" at bounding box center [457, 294] width 86 height 39
select select "81971"
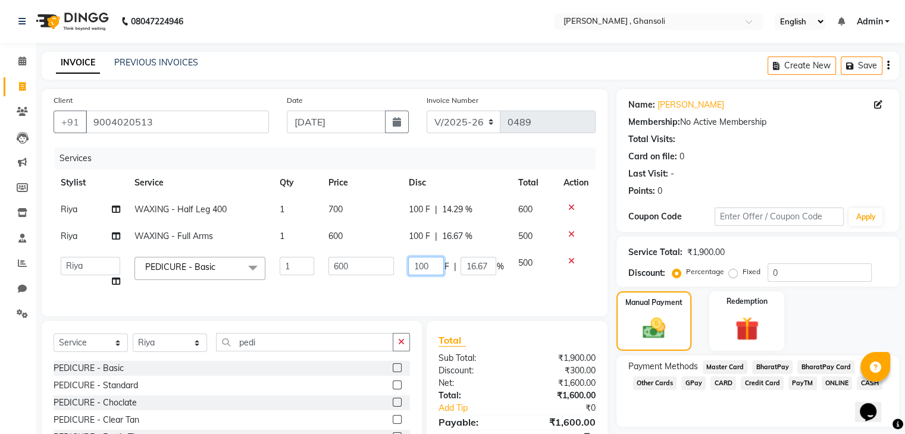
click at [432, 264] on input "100" at bounding box center [426, 266] width 36 height 18
type input "1"
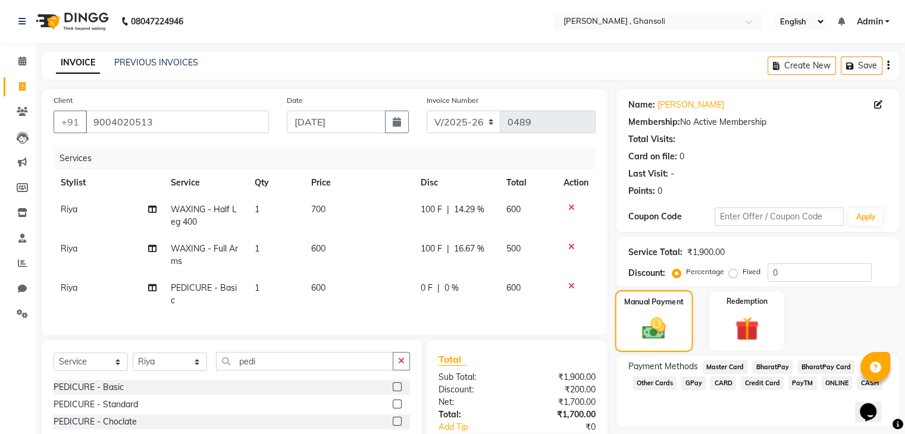
click at [681, 297] on label "Manual Payment" at bounding box center [654, 301] width 60 height 11
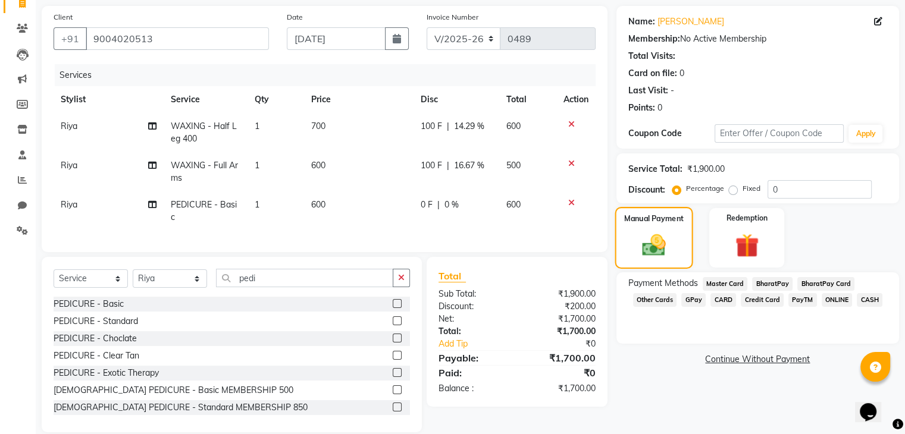
scroll to position [109, 0]
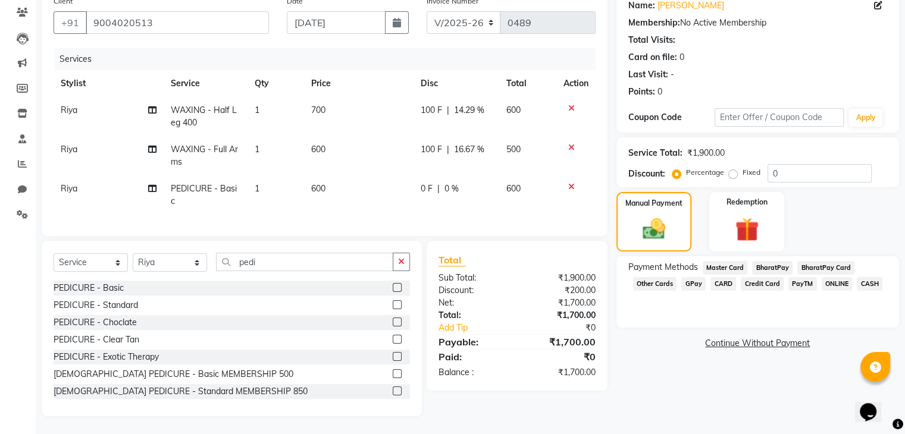
click at [838, 278] on span "ONLINE" at bounding box center [837, 284] width 31 height 14
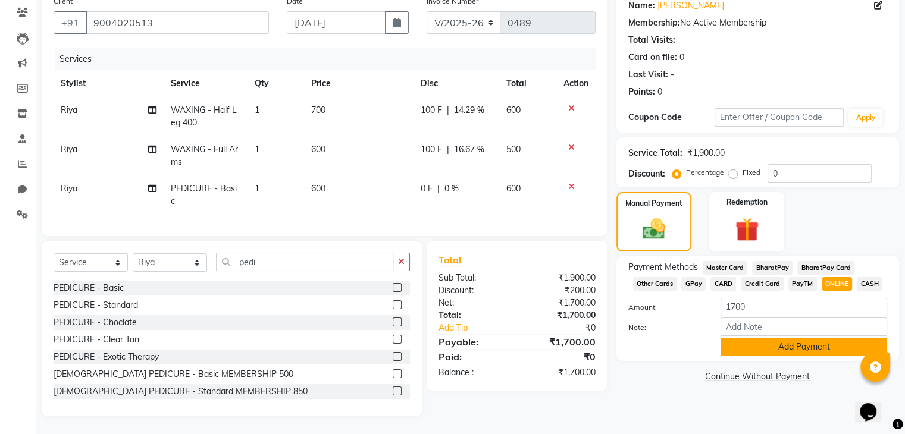
click at [813, 339] on button "Add Payment" at bounding box center [804, 347] width 167 height 18
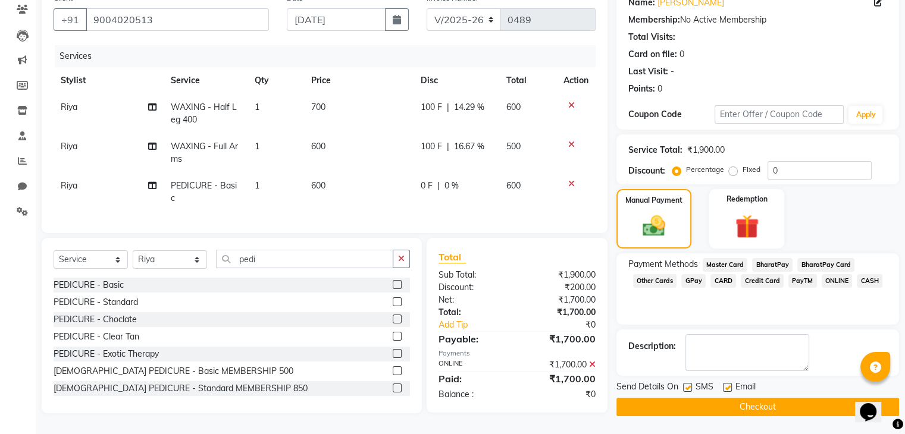
click at [804, 399] on button "Checkout" at bounding box center [758, 407] width 283 height 18
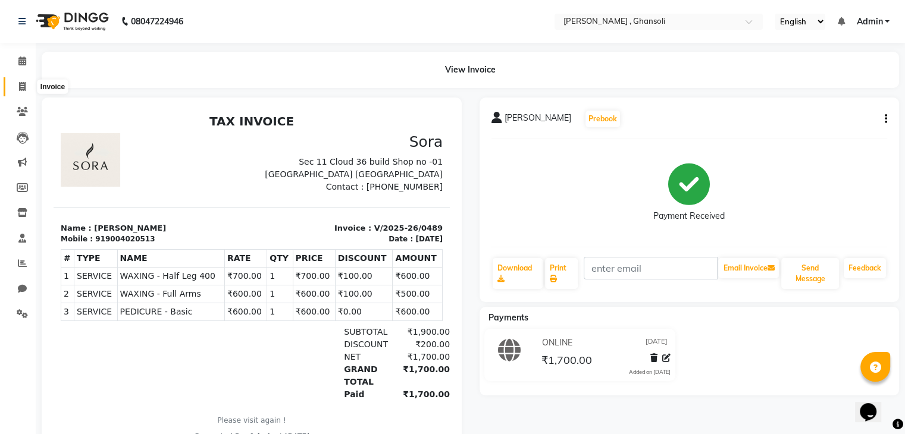
click at [19, 86] on icon at bounding box center [22, 86] width 7 height 9
select select "service"
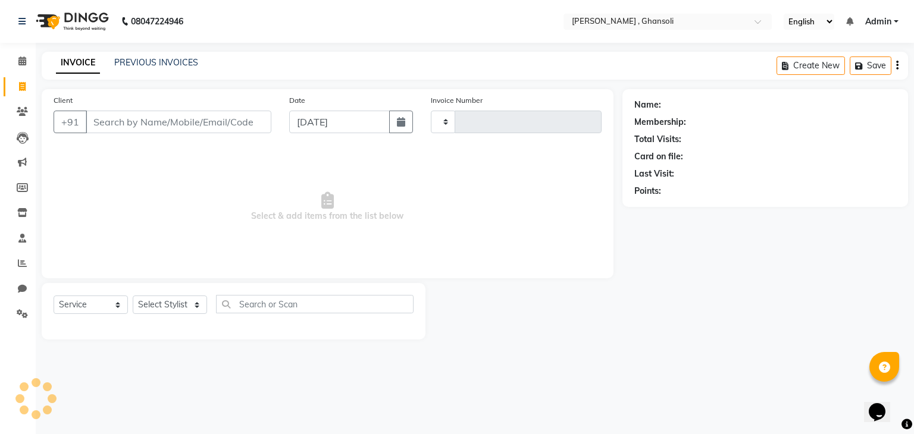
type input "0490"
select select "8446"
click at [164, 61] on link "PREVIOUS INVOICES" at bounding box center [156, 62] width 84 height 11
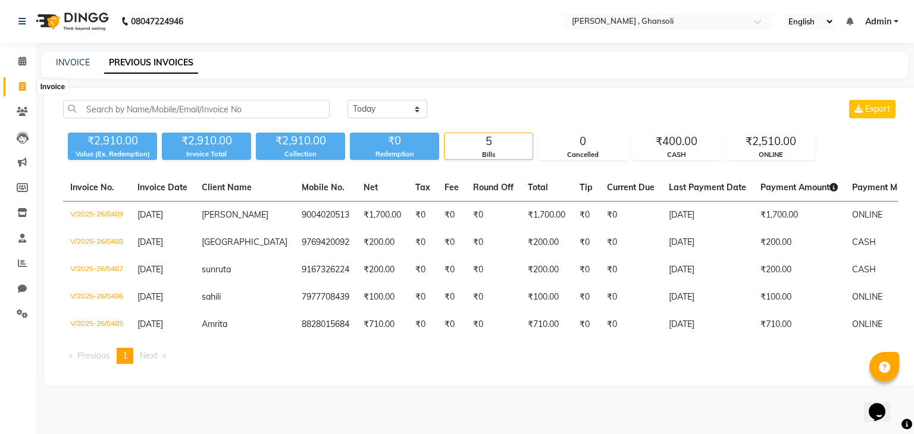
click at [20, 84] on icon at bounding box center [22, 86] width 7 height 9
select select "service"
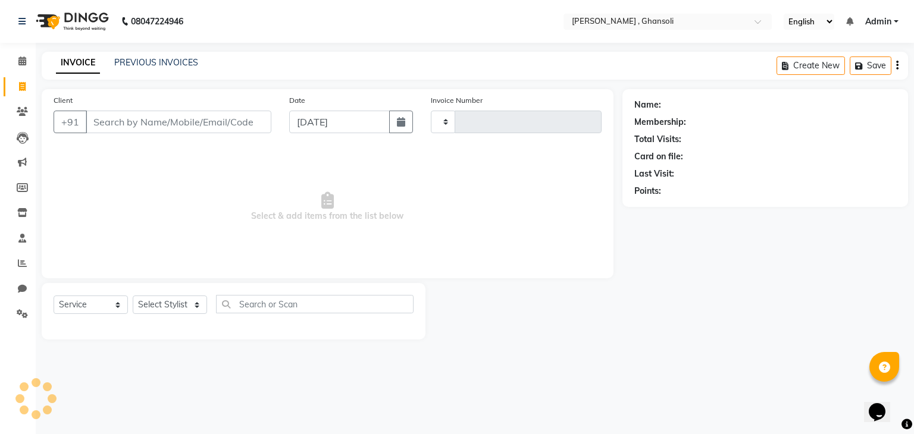
type input "0490"
select select "8446"
click at [179, 64] on link "PREVIOUS INVOICES" at bounding box center [156, 62] width 84 height 11
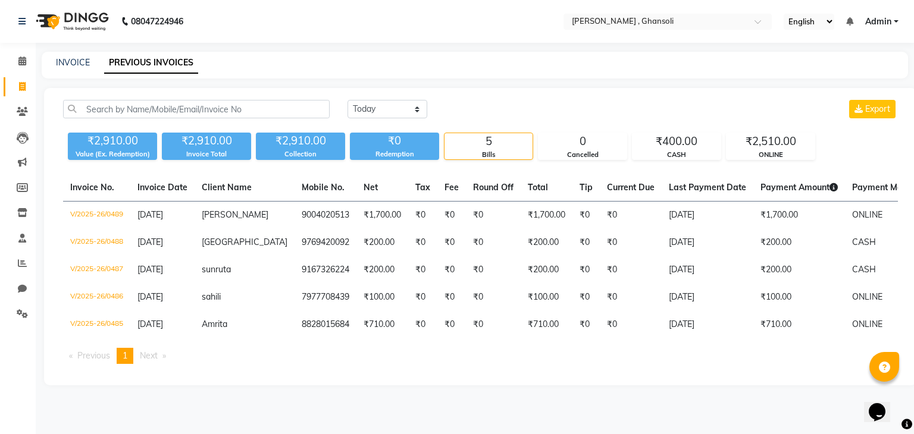
click at [179, 64] on link "PREVIOUS INVOICES" at bounding box center [151, 62] width 94 height 21
